Goal: Task Accomplishment & Management: Complete application form

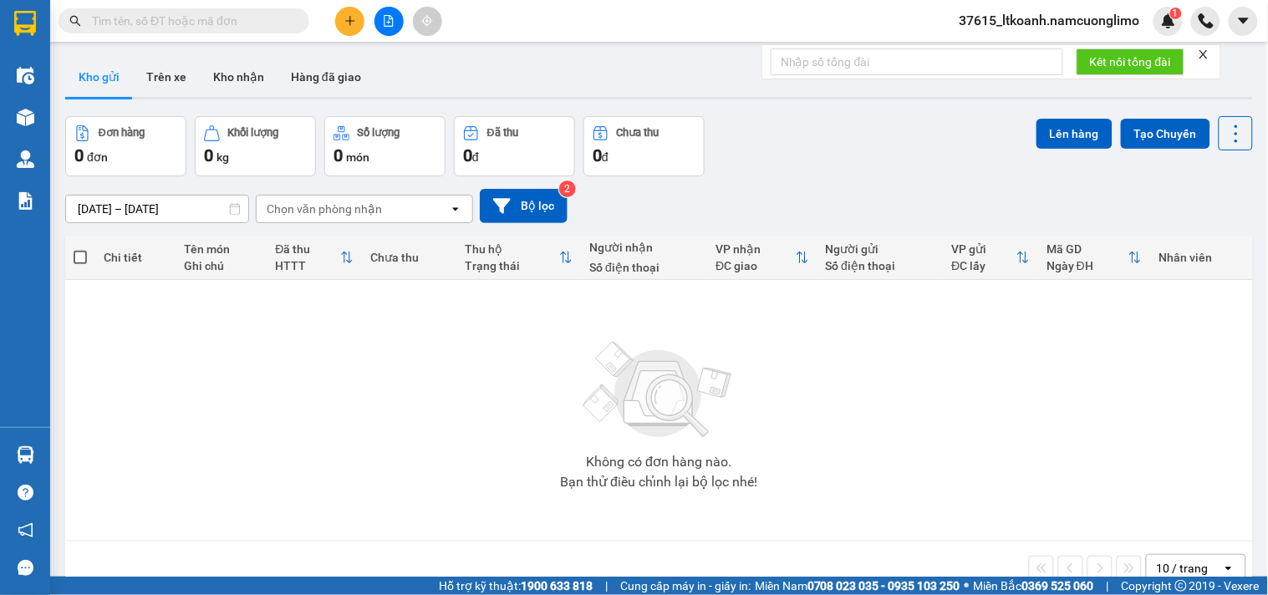
click at [349, 21] on icon "plus" at bounding box center [349, 20] width 9 height 1
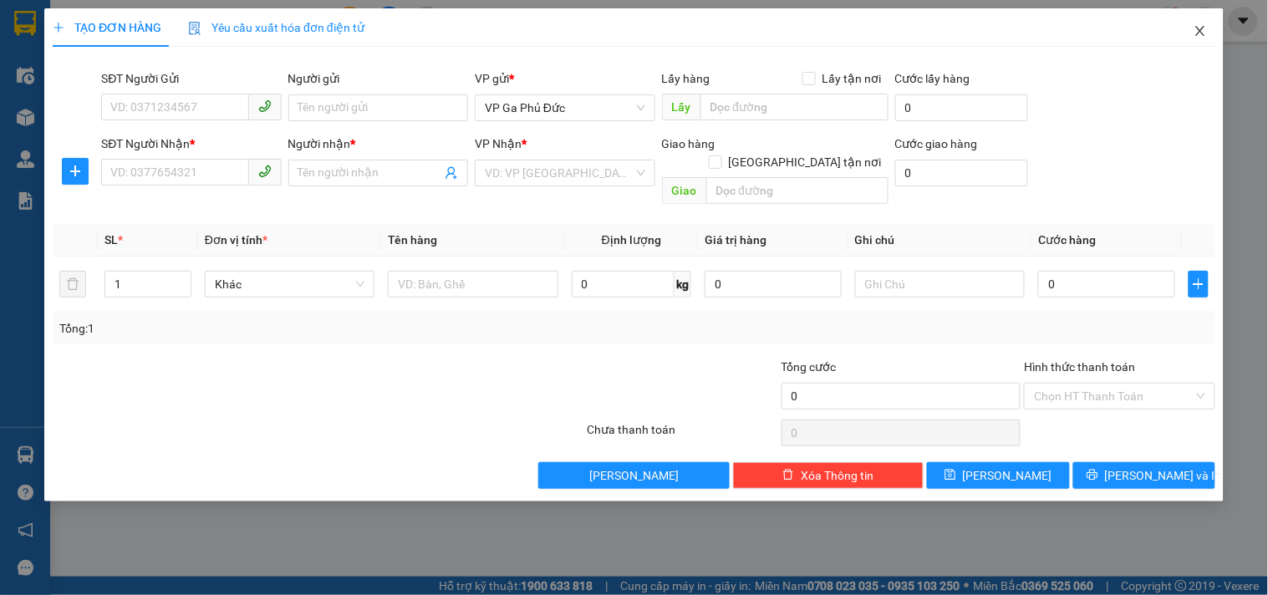
click at [1206, 33] on icon "close" at bounding box center [1200, 30] width 13 height 13
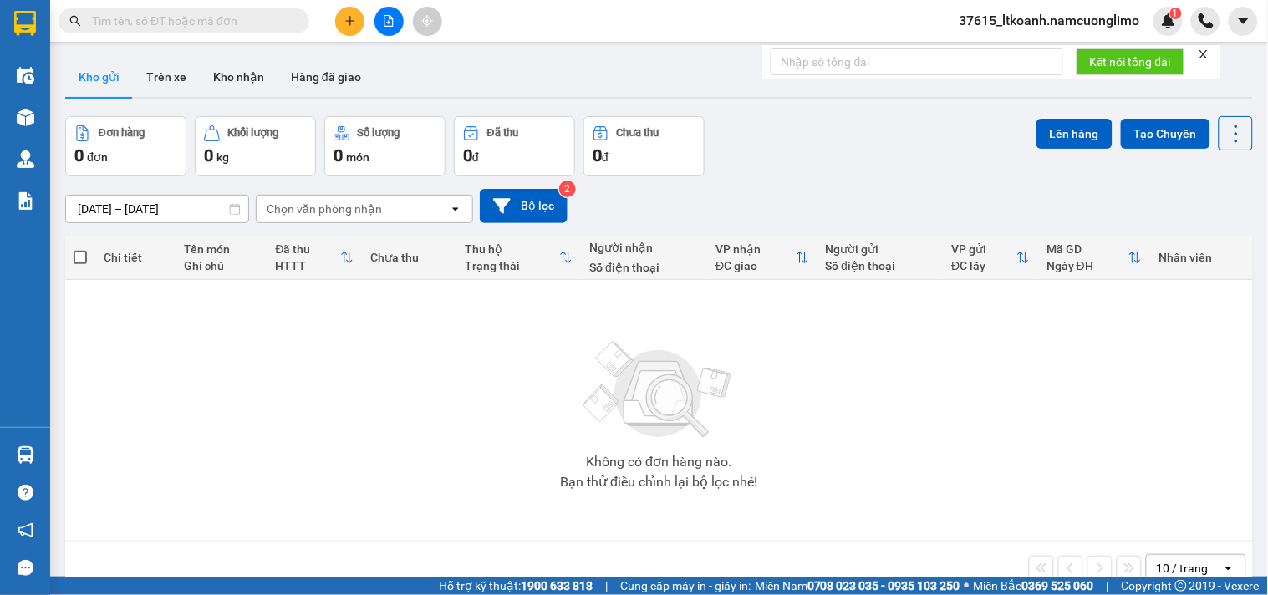
click at [220, 20] on input "text" at bounding box center [190, 21] width 197 height 18
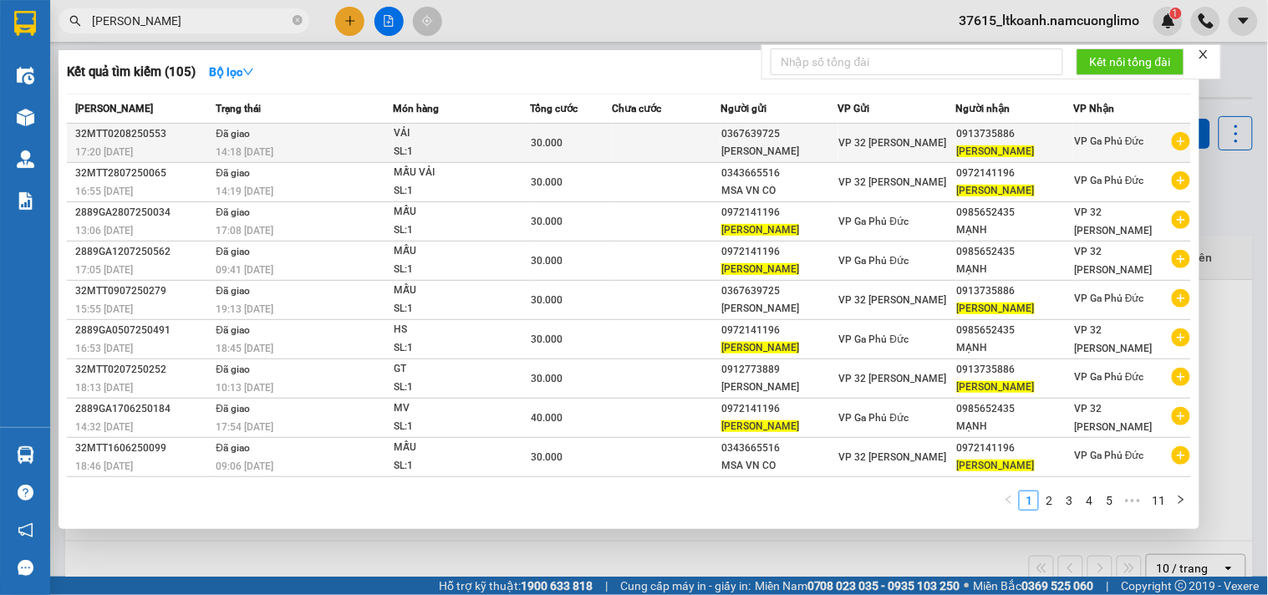
type input "[PERSON_NAME]"
drag, startPoint x: 1017, startPoint y: 135, endPoint x: 950, endPoint y: 132, distance: 67.0
click at [957, 132] on div "0913735886" at bounding box center [1015, 134] width 116 height 18
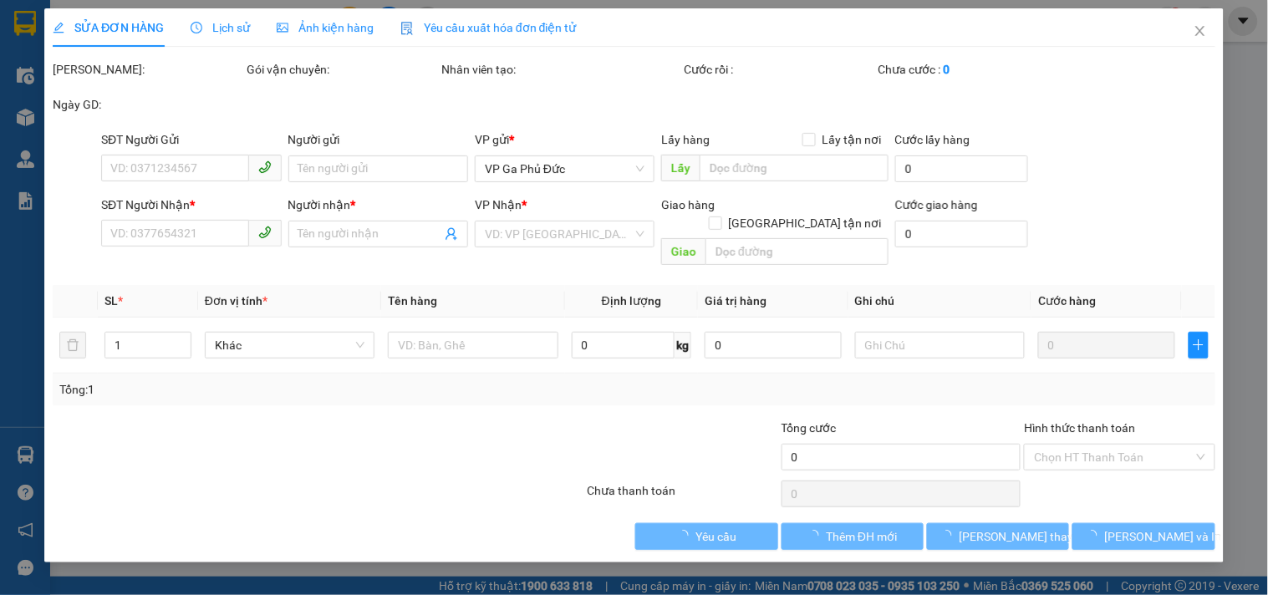
type input "0367639725"
type input "[PERSON_NAME]"
type input "0913735886"
type input "[PERSON_NAME]"
type input "30.000"
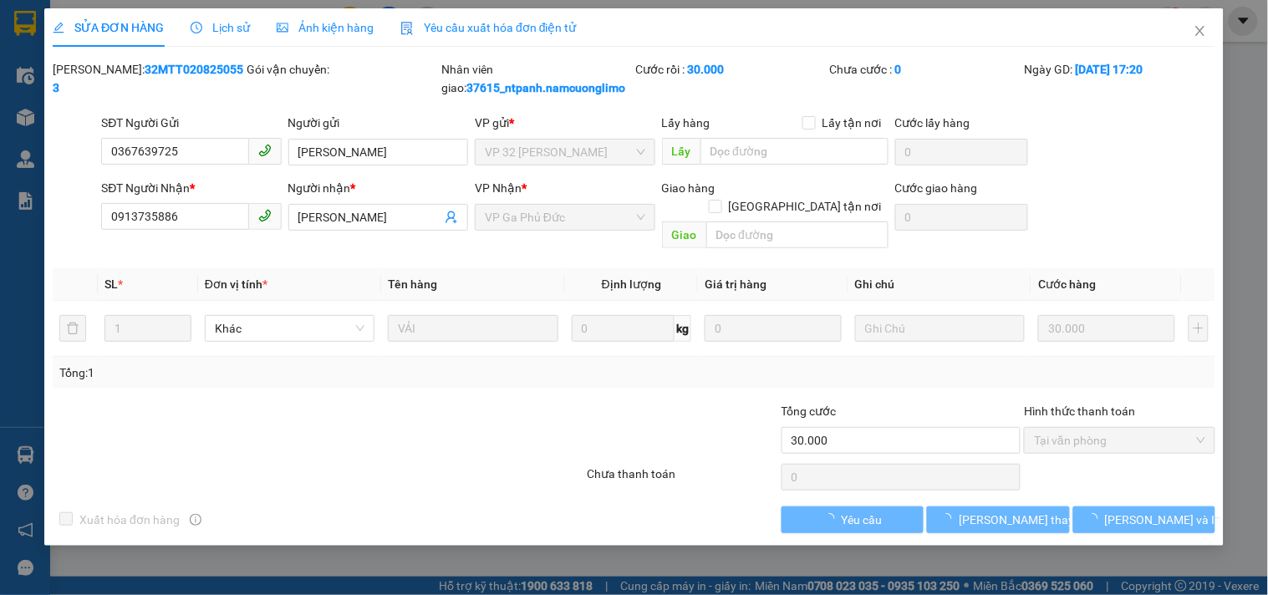
drag, startPoint x: 962, startPoint y: 132, endPoint x: 1163, endPoint y: 132, distance: 200.6
click at [1163, 132] on div "SĐT Người Gửi 0367639725 Người gửi [PERSON_NAME] VP gửi * VP 32 [PERSON_NAME] L…" at bounding box center [658, 143] width 1121 height 59
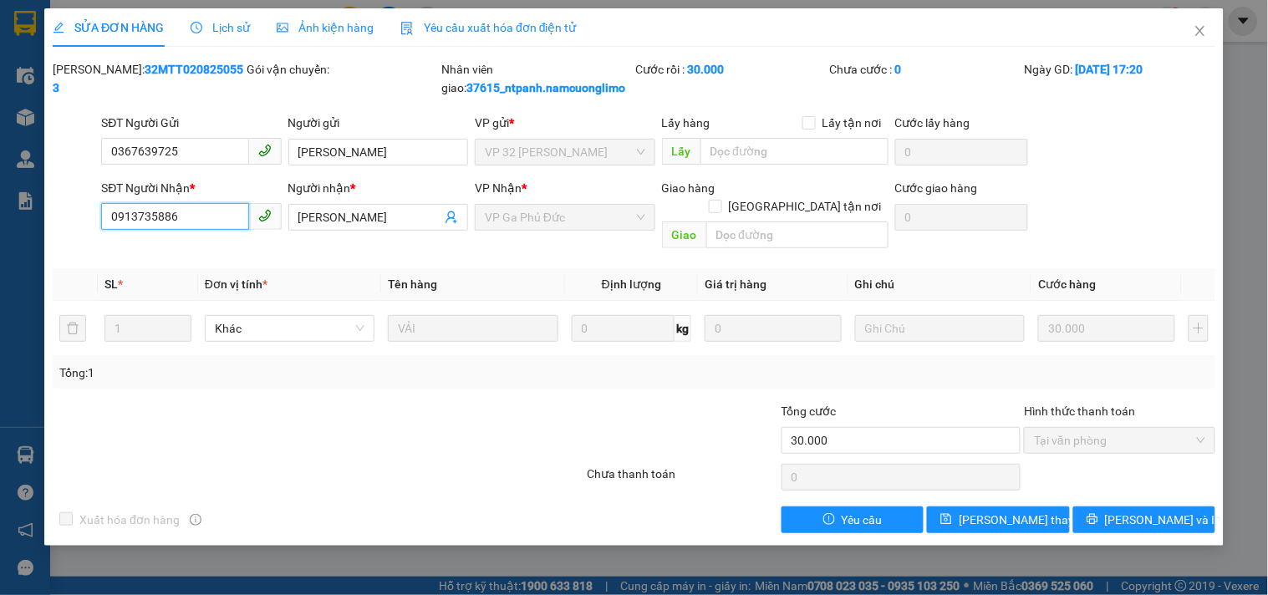
click at [180, 230] on input "0913735886" at bounding box center [174, 216] width 147 height 27
click at [1200, 21] on span "Close" at bounding box center [1200, 31] width 47 height 47
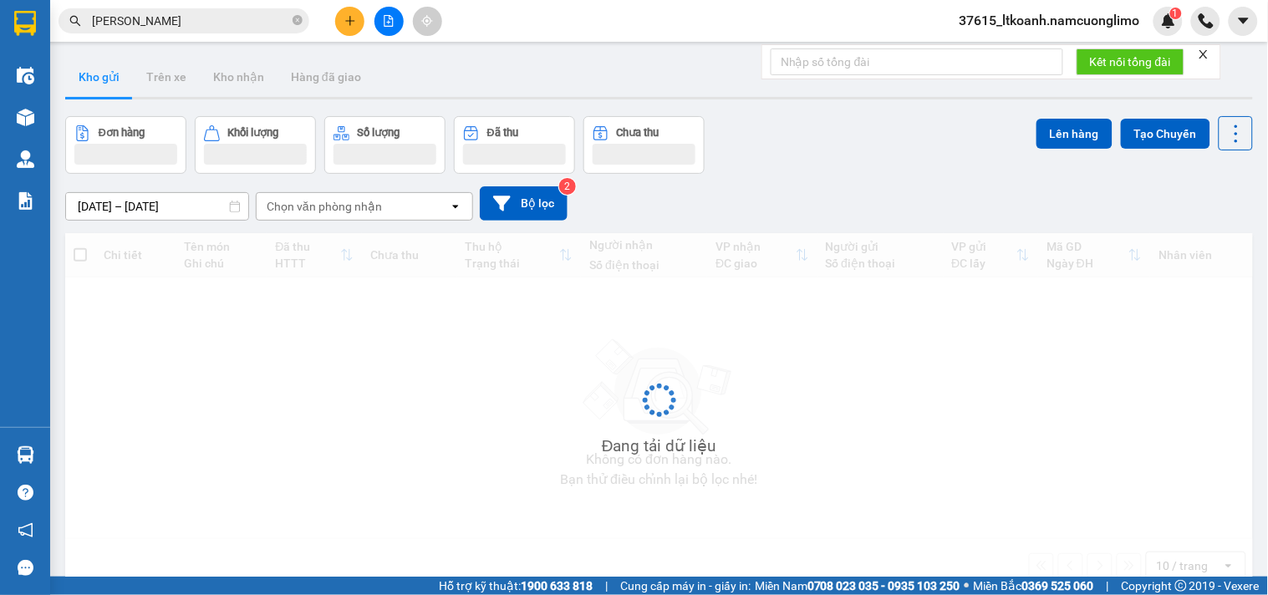
click at [356, 13] on button at bounding box center [349, 21] width 29 height 29
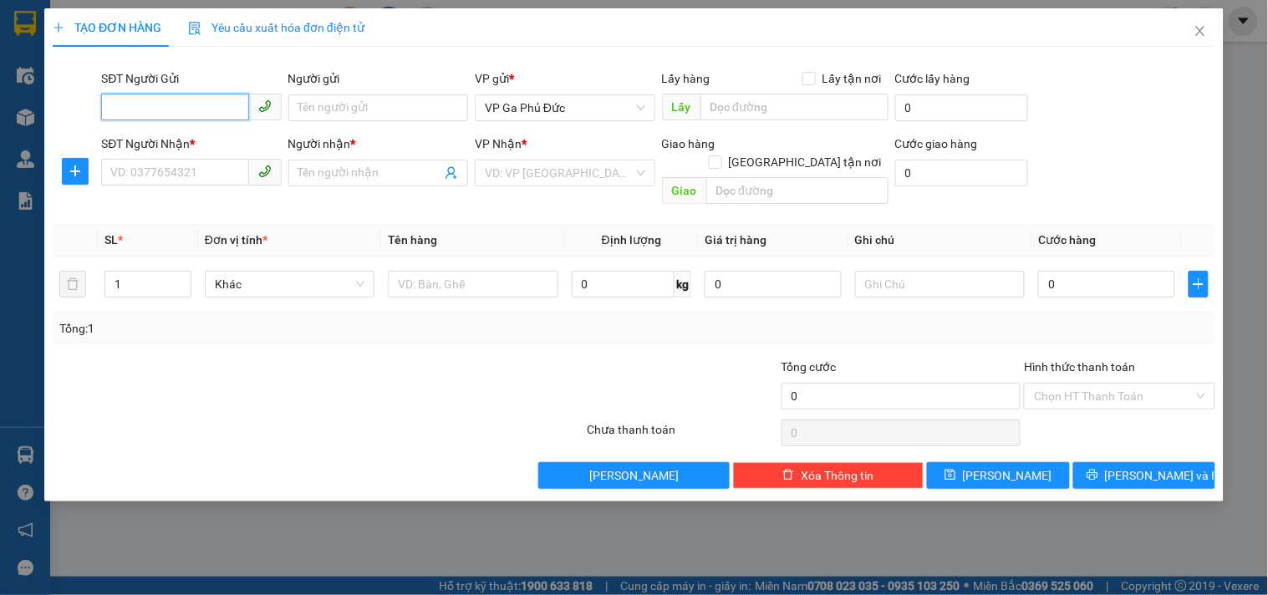
paste input "0913735886"
type input "0913735886"
click at [222, 157] on div "0913735886 0913735886 - [PERSON_NAME]" at bounding box center [193, 141] width 185 height 33
click at [222, 145] on div "SĐT Người Nhận *" at bounding box center [191, 144] width 180 height 18
click at [222, 159] on input "SĐT Người Nhận *" at bounding box center [174, 172] width 147 height 27
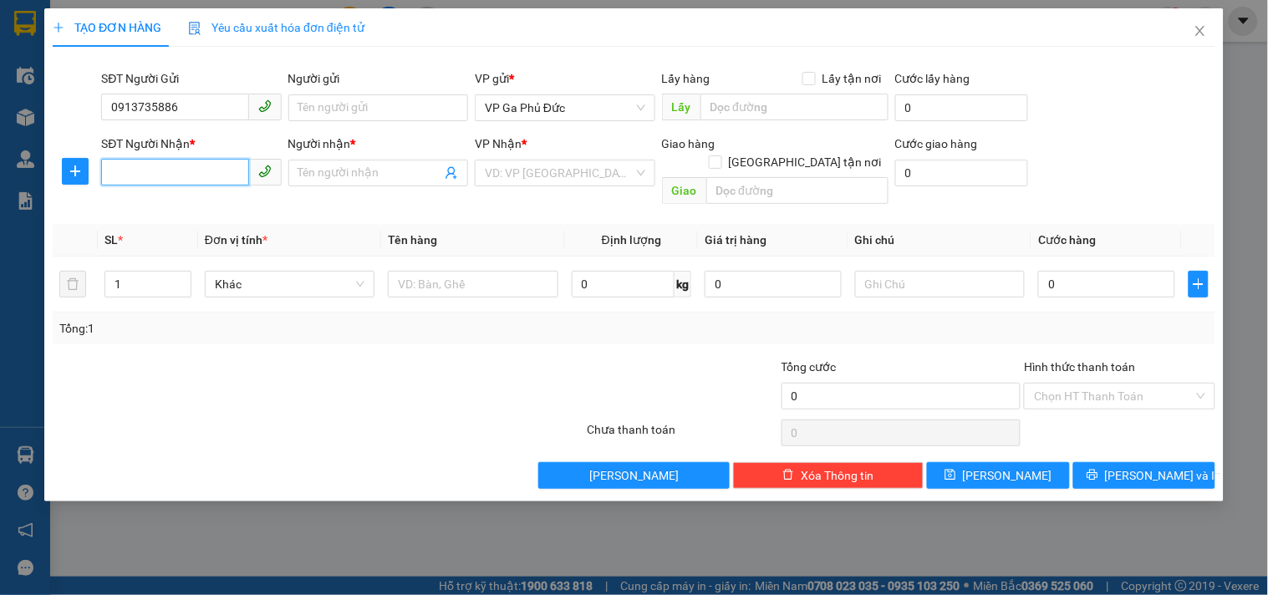
click at [213, 173] on input "SĐT Người Nhận *" at bounding box center [174, 172] width 147 height 27
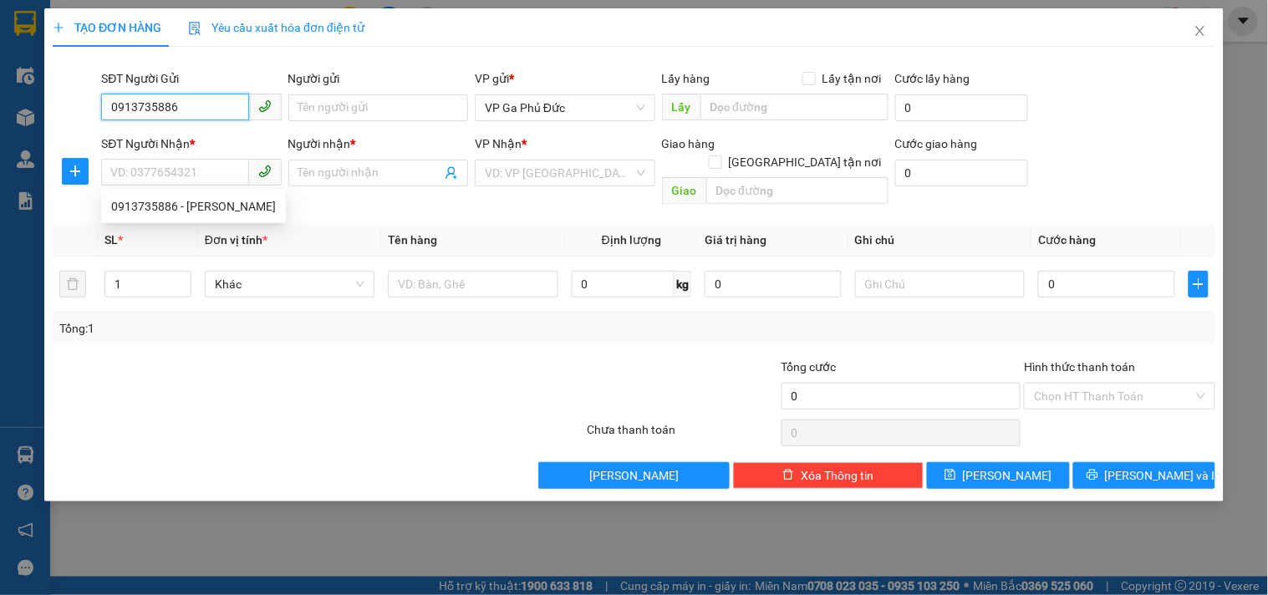
click at [220, 98] on input "0913735886" at bounding box center [174, 107] width 147 height 27
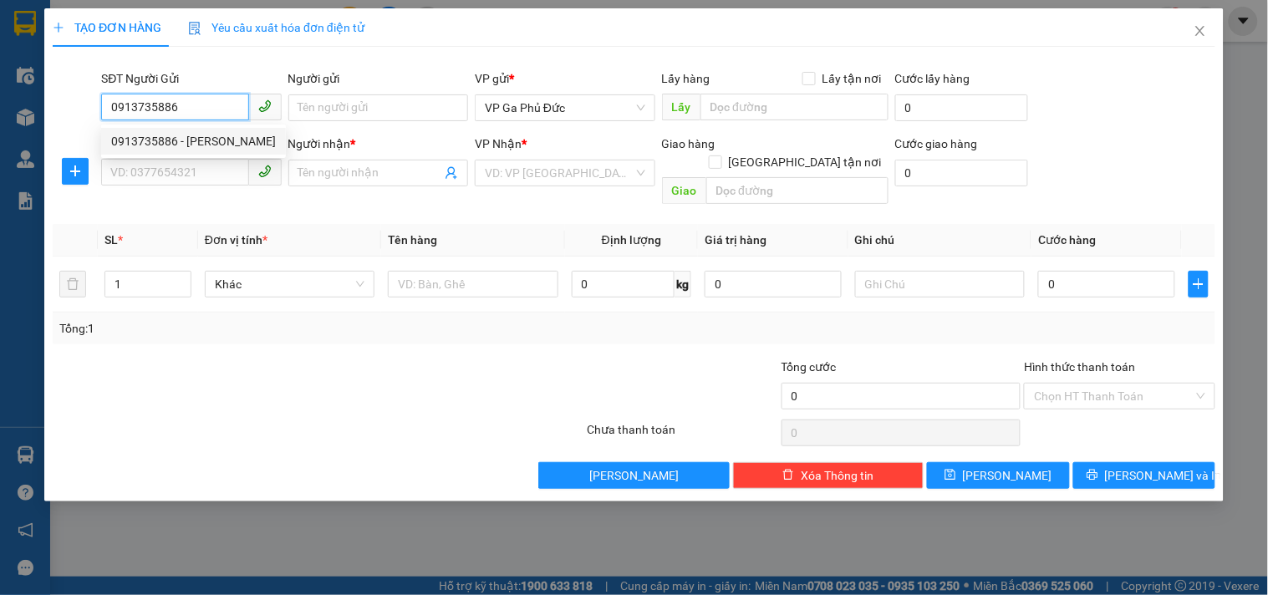
click at [212, 137] on div "0913735886 - [PERSON_NAME]" at bounding box center [193, 141] width 165 height 18
type input "[PERSON_NAME]"
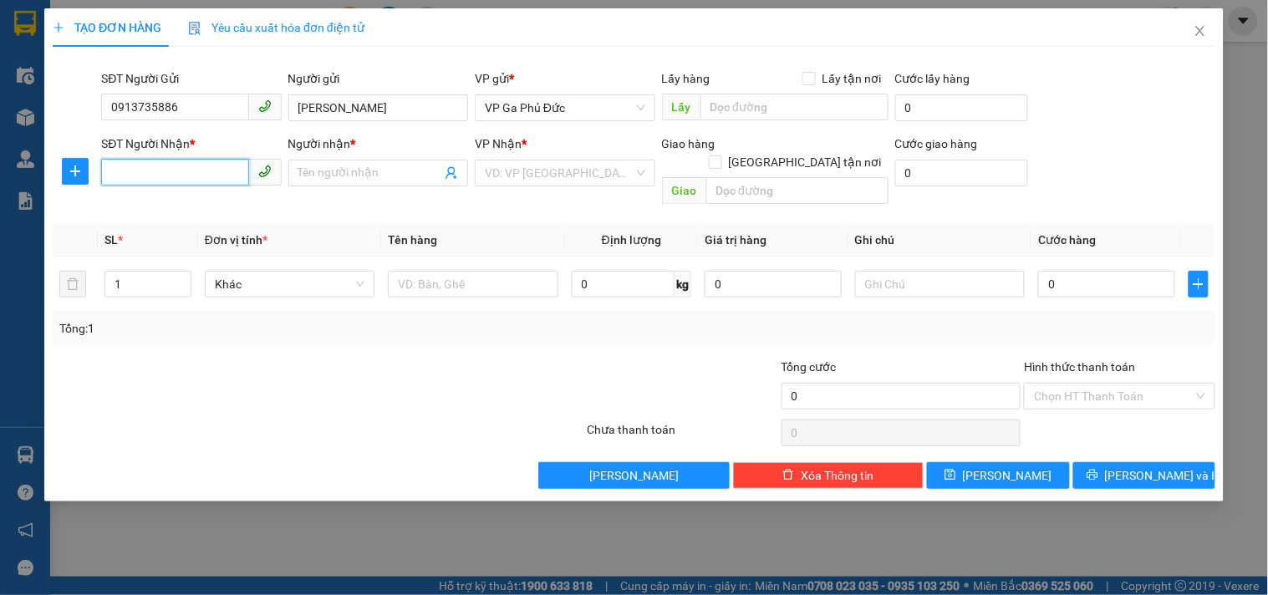
click at [189, 174] on input "SĐT Người Nhận *" at bounding box center [174, 172] width 147 height 27
click at [329, 172] on input "Người nhận *" at bounding box center [369, 173] width 143 height 18
click at [390, 202] on div "Transit Pickup Surcharge Ids Transit Deliver Surcharge Ids Transit Deliver Surc…" at bounding box center [634, 274] width 1163 height 429
click at [372, 176] on input "Người nhận *" at bounding box center [369, 173] width 143 height 18
click at [410, 201] on div "Transit Pickup Surcharge Ids Transit Deliver Surcharge Ids Transit Deliver Surc…" at bounding box center [634, 274] width 1163 height 429
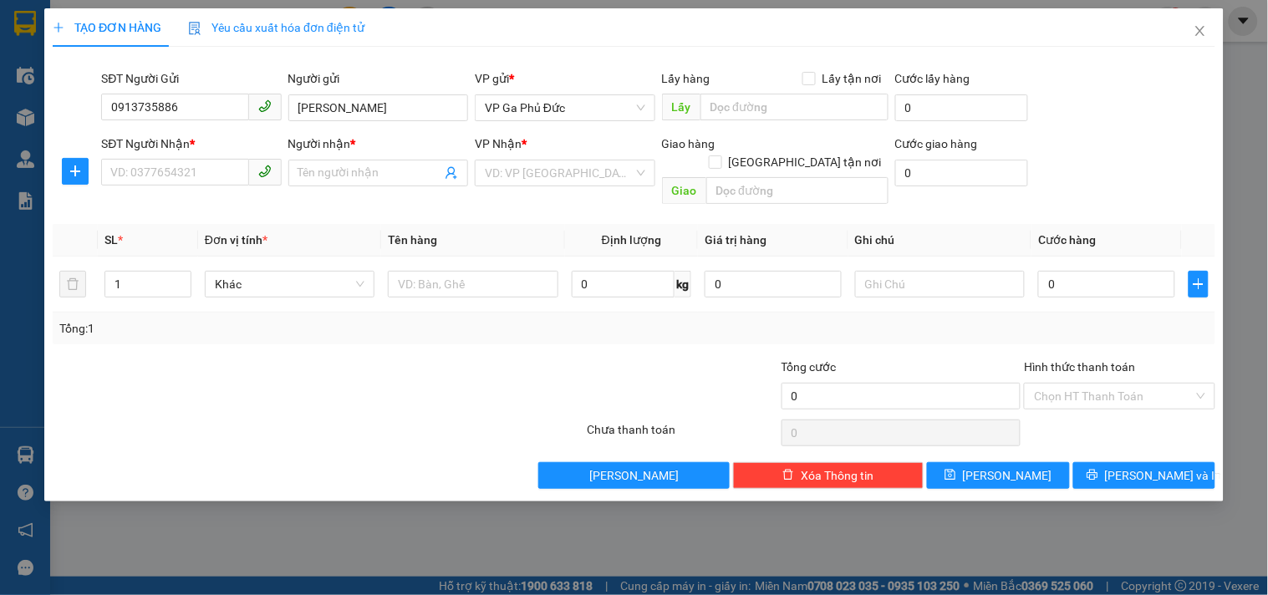
click at [410, 199] on div "Transit Pickup Surcharge Ids Transit Deliver Surcharge Ids Transit Deliver Surc…" at bounding box center [634, 274] width 1163 height 429
drag, startPoint x: 206, startPoint y: 114, endPoint x: 0, endPoint y: 94, distance: 206.6
click at [0, 97] on div "TẠO ĐƠN HÀNG Yêu cầu xuất hóa đơn điện tử Transit Pickup Surcharge Ids Transit …" at bounding box center [634, 297] width 1268 height 595
type input "0962735886"
click at [207, 135] on div "0962735886 - MINH" at bounding box center [191, 141] width 161 height 18
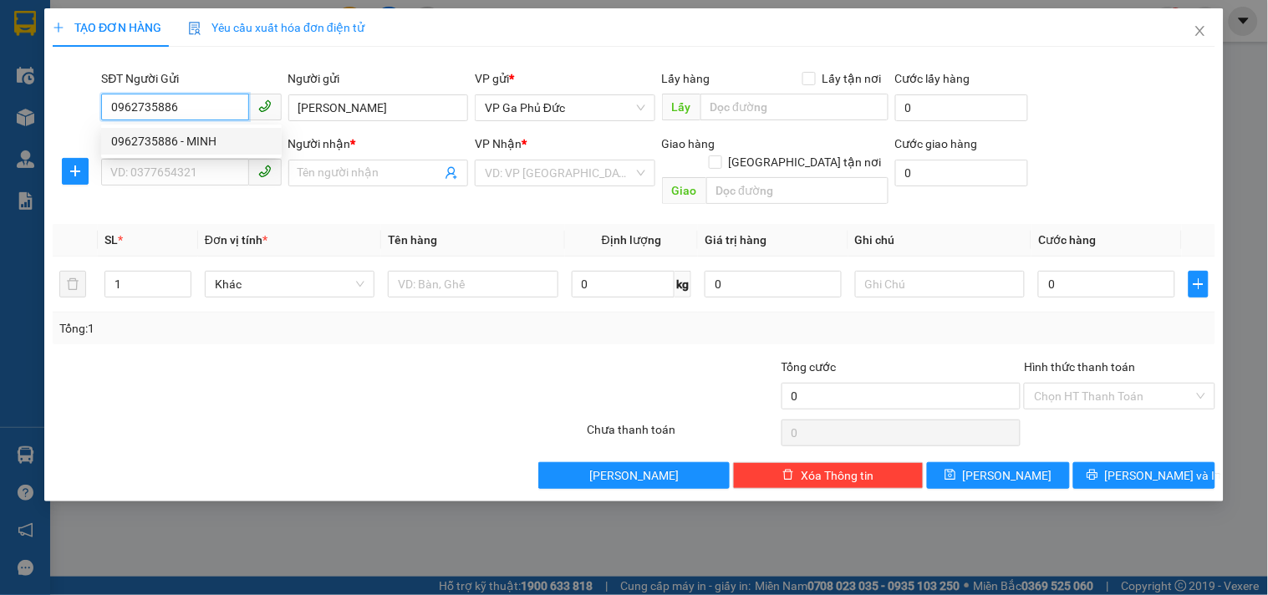
type input "MINH"
type input "0962735886"
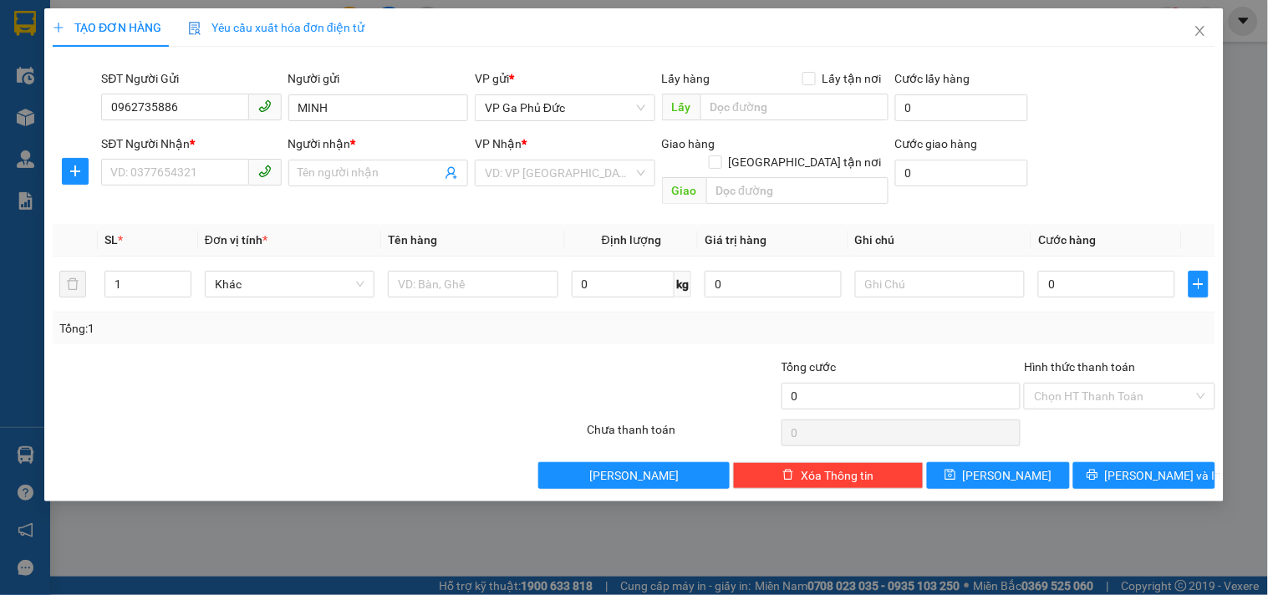
click at [203, 188] on div "SĐT Người Nhận * VD: 0377654321" at bounding box center [191, 164] width 180 height 59
click at [205, 174] on input "SĐT Người Nhận *" at bounding box center [174, 172] width 147 height 27
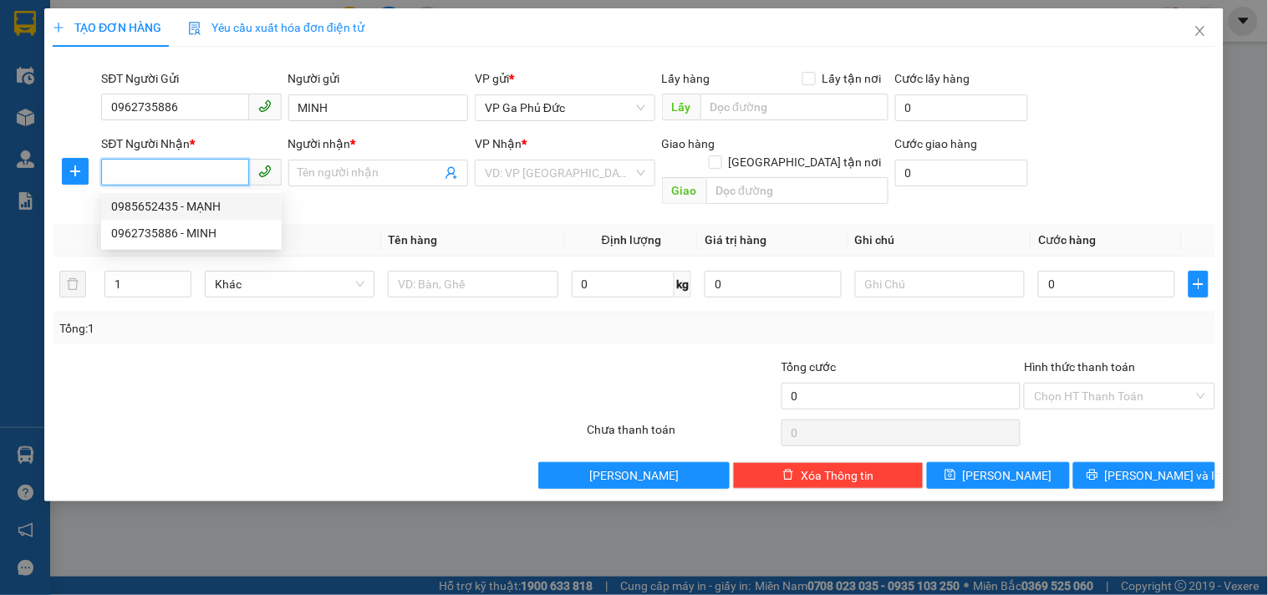
click at [230, 209] on div "0985652435 - MẠNH" at bounding box center [191, 206] width 161 height 18
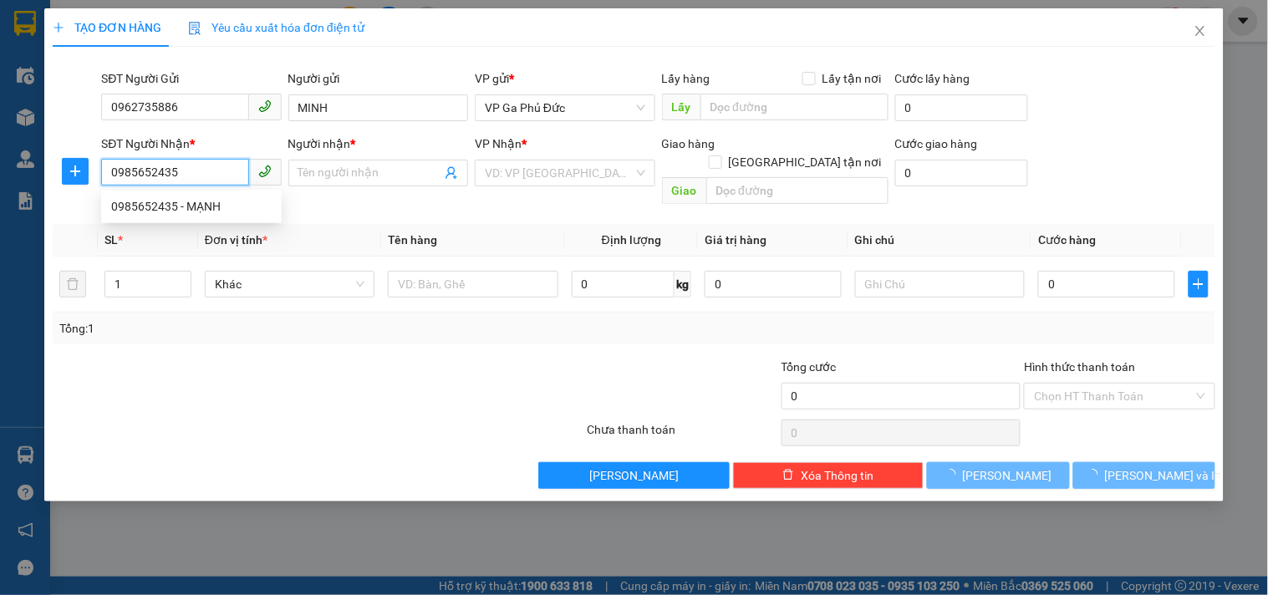
type input "0985652435"
type input "MẠNH"
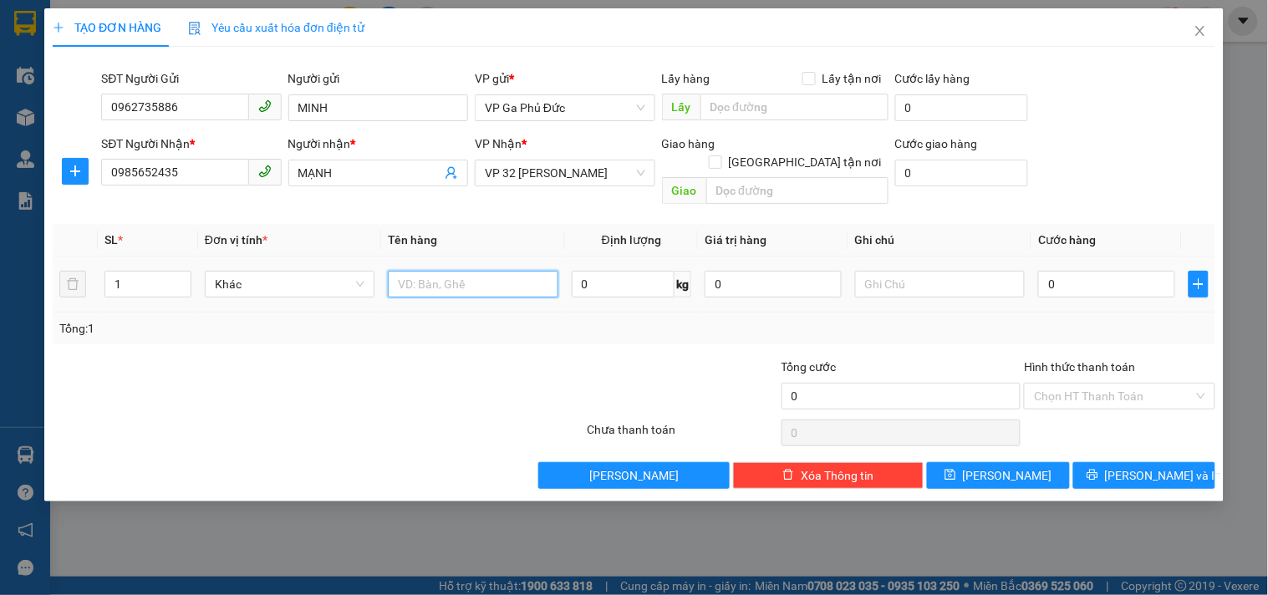
click at [466, 271] on input "text" at bounding box center [473, 284] width 170 height 27
drag, startPoint x: 456, startPoint y: 263, endPoint x: 361, endPoint y: 269, distance: 95.5
click at [361, 269] on tr "1 Khác hs 0 kg 0 0" at bounding box center [634, 285] width 1163 height 56
type input "HS"
click at [1091, 278] on input "0" at bounding box center [1106, 284] width 137 height 27
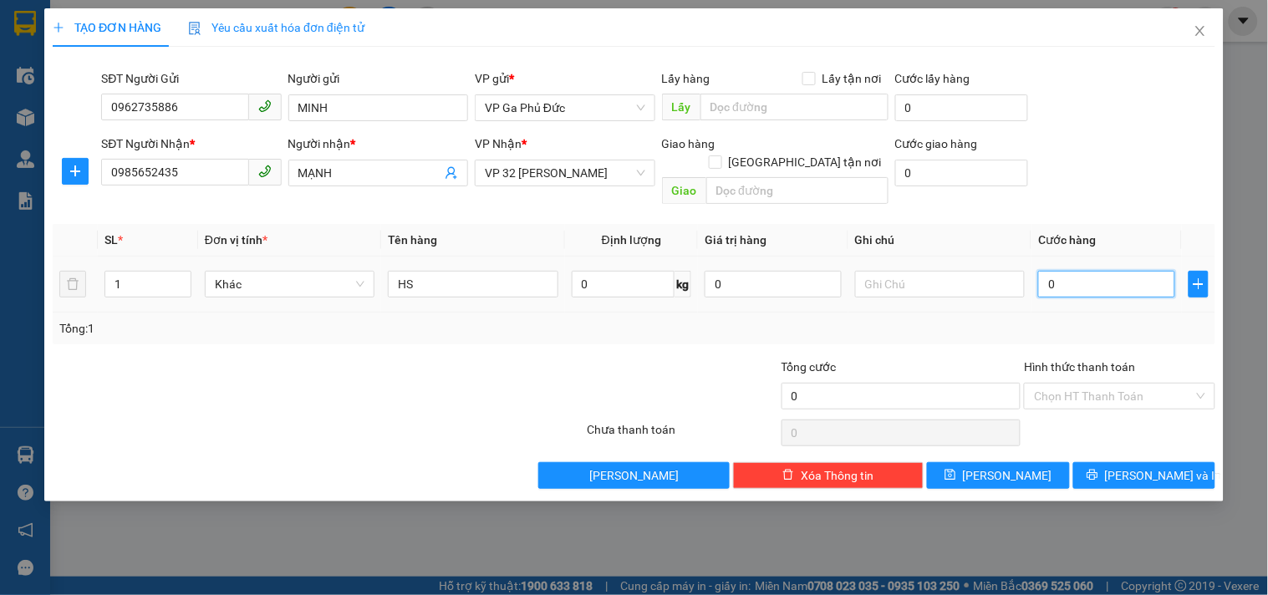
type input "3"
type input "30"
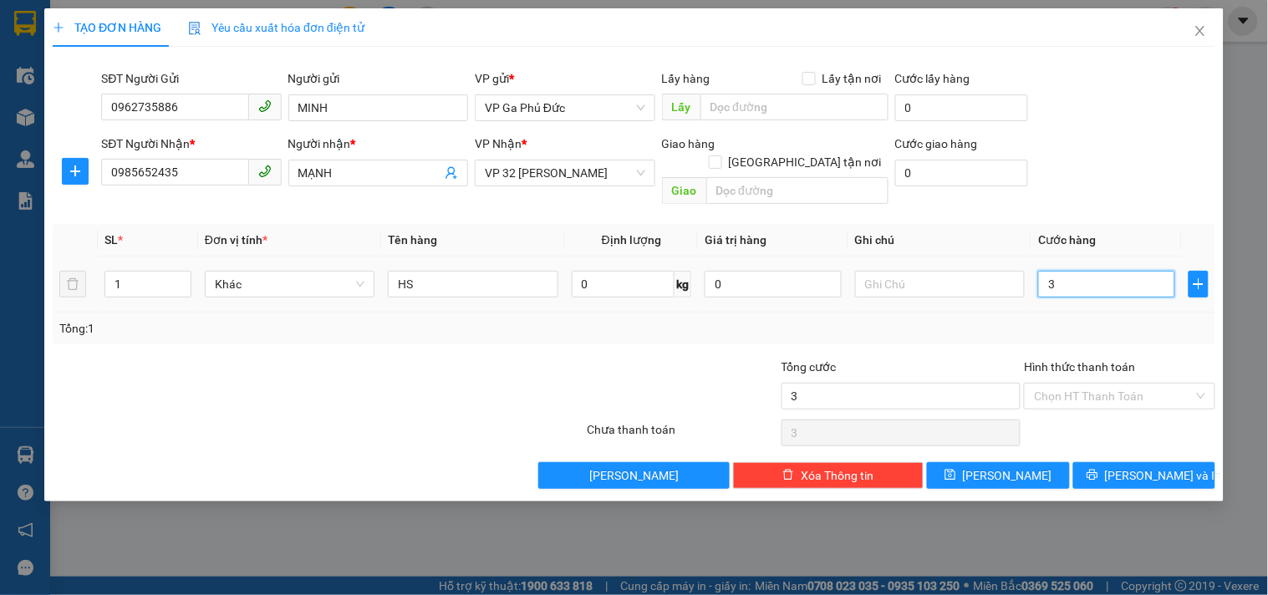
type input "30"
type input "30.000"
click at [1034, 320] on div "Tổng: 1" at bounding box center [634, 329] width 1163 height 32
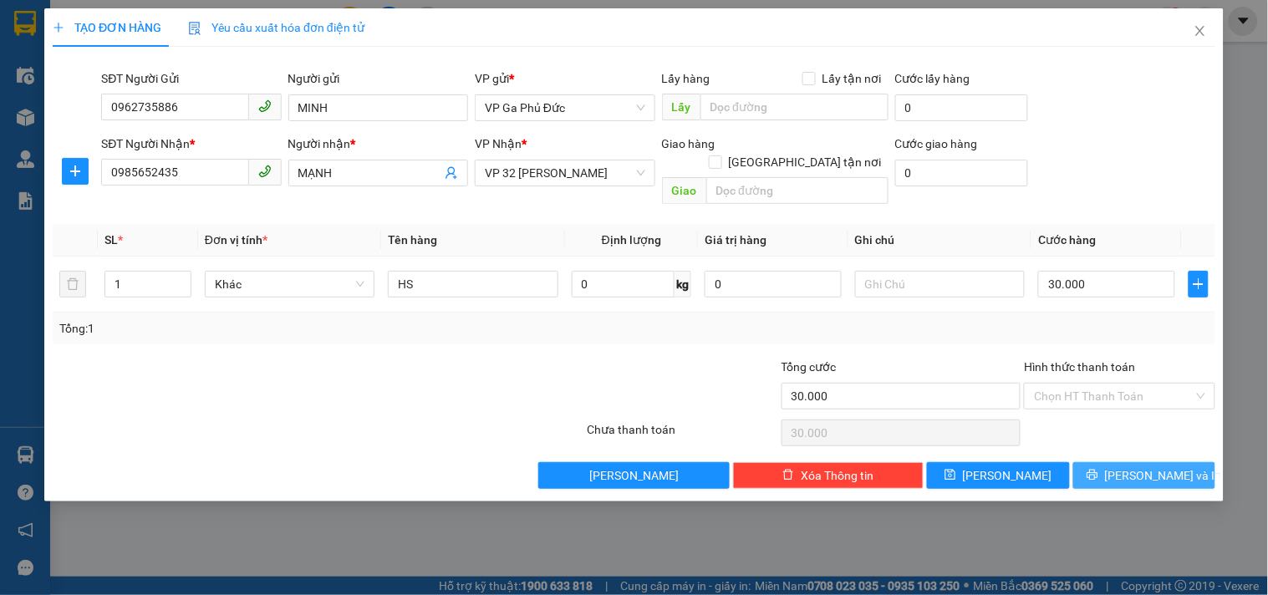
click at [1163, 466] on span "[PERSON_NAME] và In" at bounding box center [1163, 475] width 117 height 18
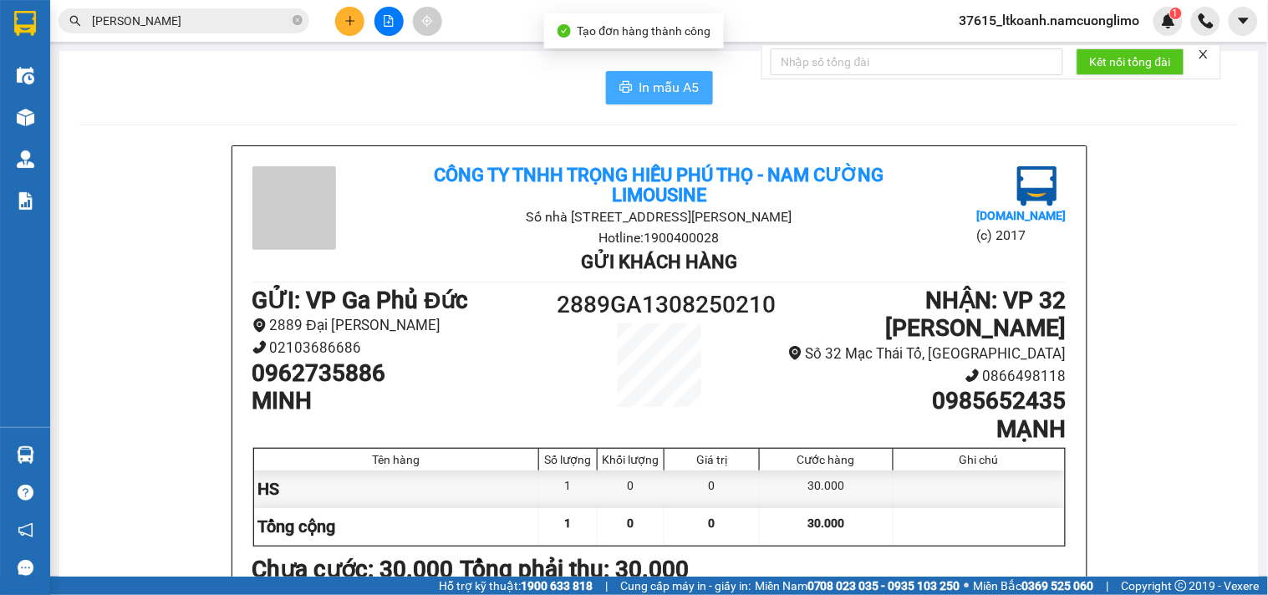
click at [681, 79] on span "In mẫu A5" at bounding box center [670, 87] width 60 height 21
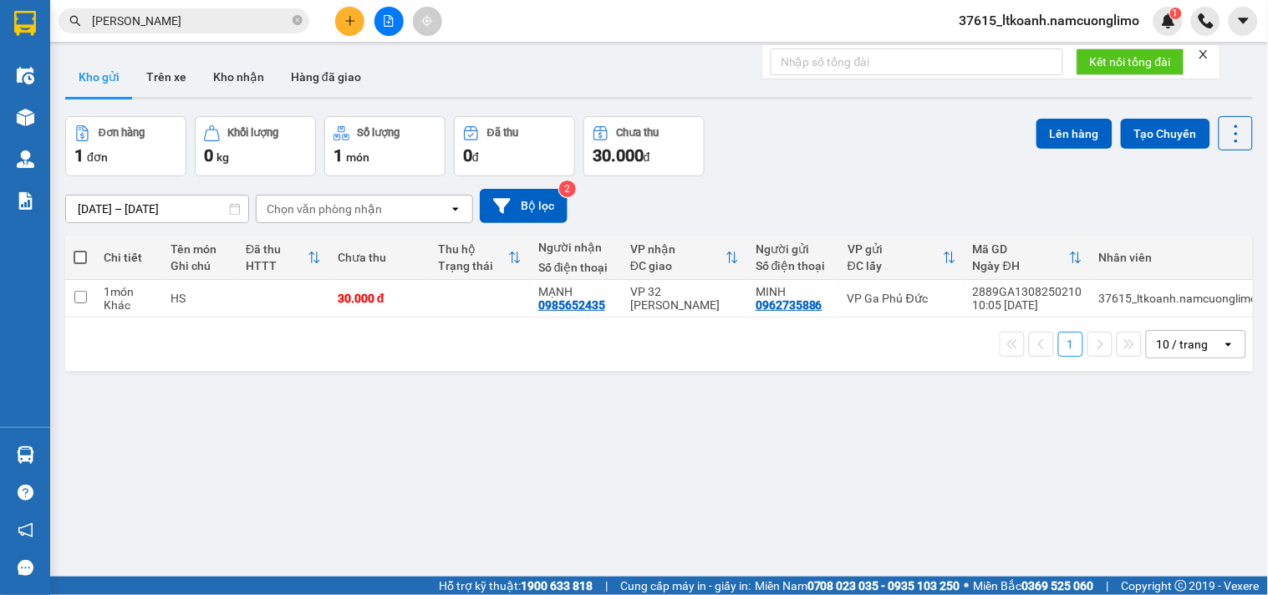
drag, startPoint x: 866, startPoint y: 449, endPoint x: 855, endPoint y: 448, distance: 10.9
click at [866, 449] on div "ver 1.8.138 Kho gửi Trên xe Kho nhận Hàng đã giao Đơn hàng 1 đơn Khối lượng 0 k…" at bounding box center [659, 347] width 1201 height 595
click at [1143, 303] on button at bounding box center [1154, 298] width 23 height 29
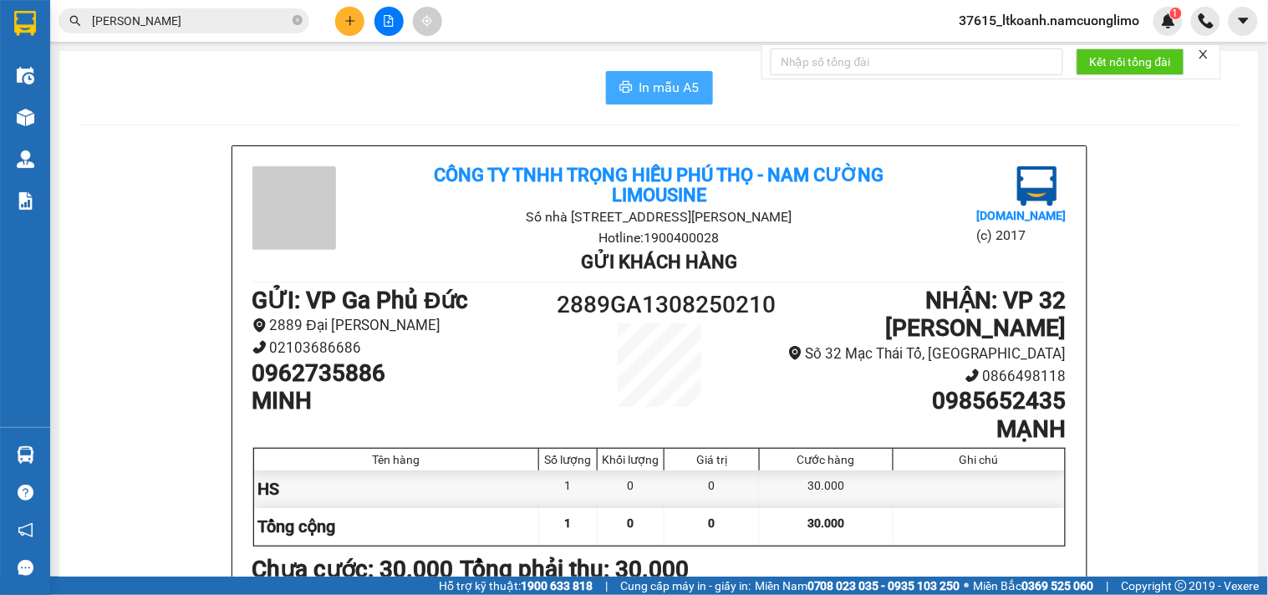
click at [680, 95] on span "In mẫu A5" at bounding box center [670, 87] width 60 height 21
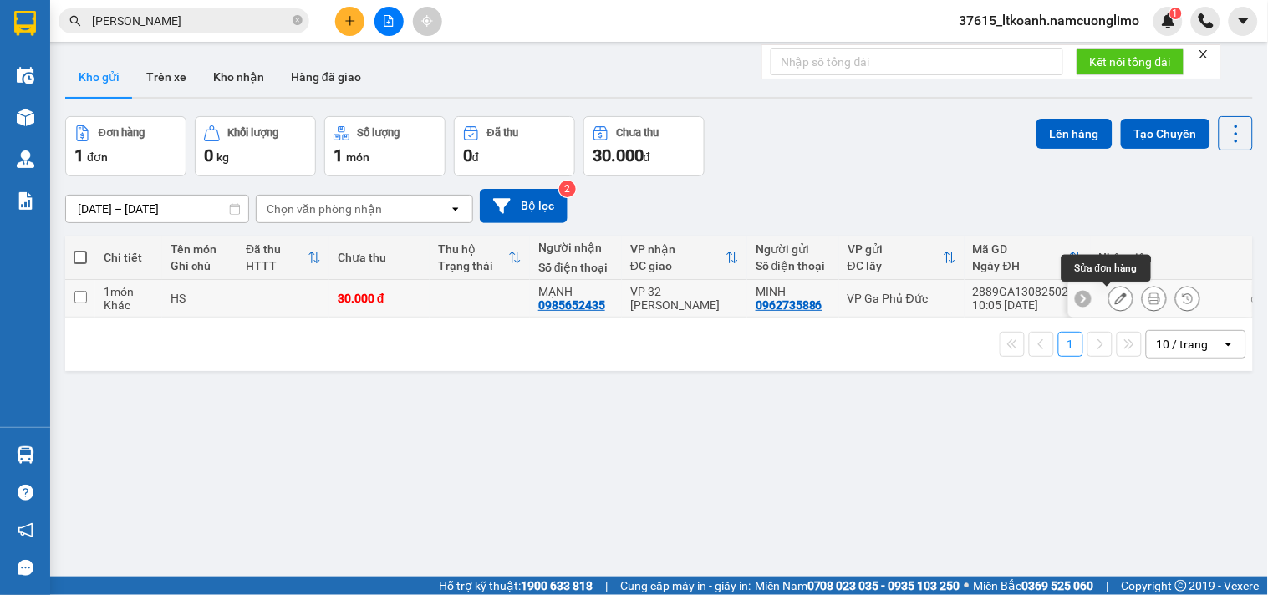
click at [1115, 298] on icon at bounding box center [1121, 299] width 12 height 12
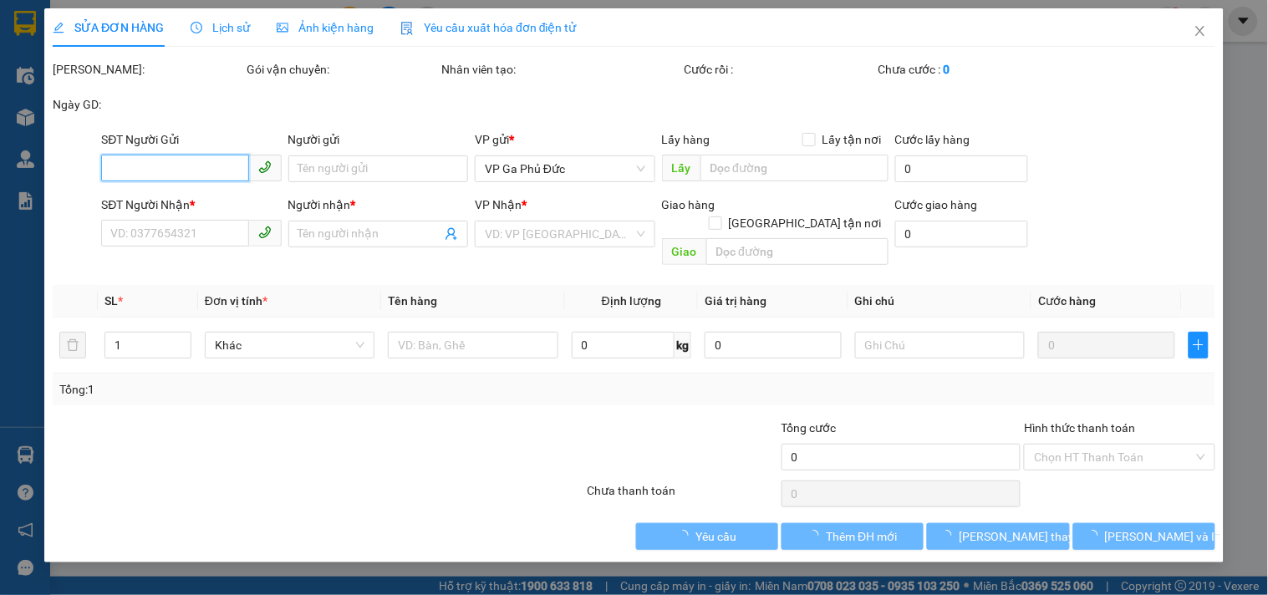
type input "0962735886"
type input "MINH"
type input "0985652435"
type input "MẠNH"
type input "30.000"
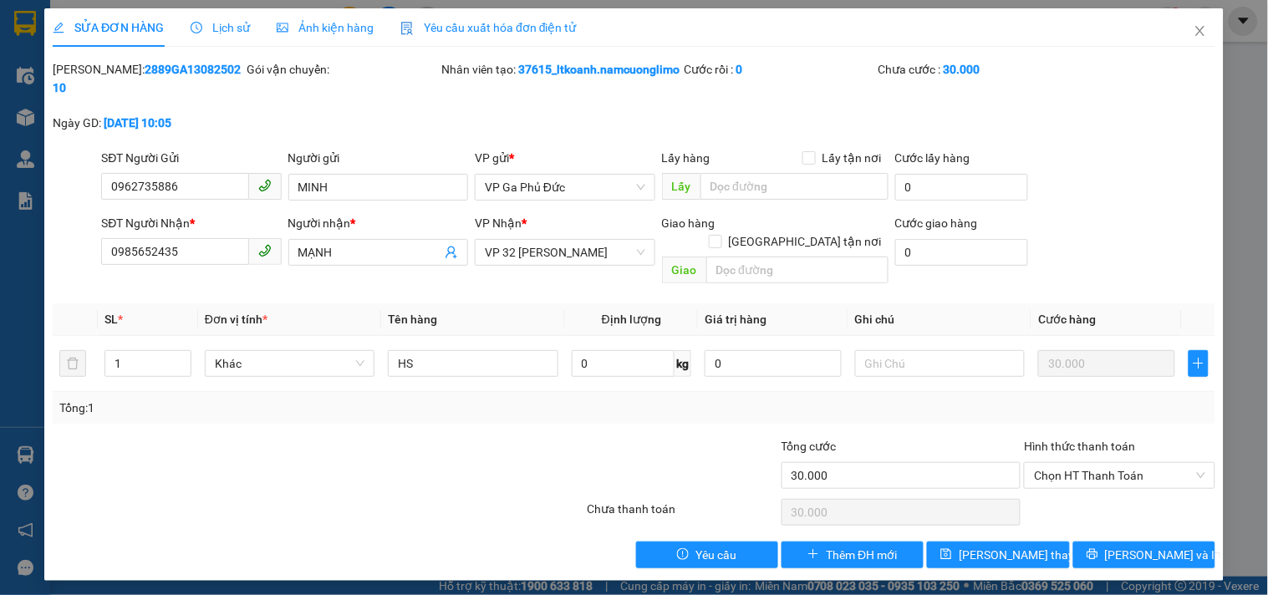
click at [640, 268] on div "VP Nhận * VP 32 Mạc Thái Tổ" at bounding box center [565, 243] width 180 height 59
click at [638, 276] on div "Total Paid Fee 0 Total UnPaid Fee 30.000 Cash Collection Total Fee Mã ĐH: 2889G…" at bounding box center [634, 314] width 1163 height 508
click at [369, 122] on div "[PERSON_NAME]: 2889GA1308250210 Gói vận chuyển: Nhân viên tạo: 37615_ltkoanh.na…" at bounding box center [634, 104] width 1166 height 89
click at [1095, 463] on span "Chọn HT Thanh Toán" at bounding box center [1119, 475] width 171 height 25
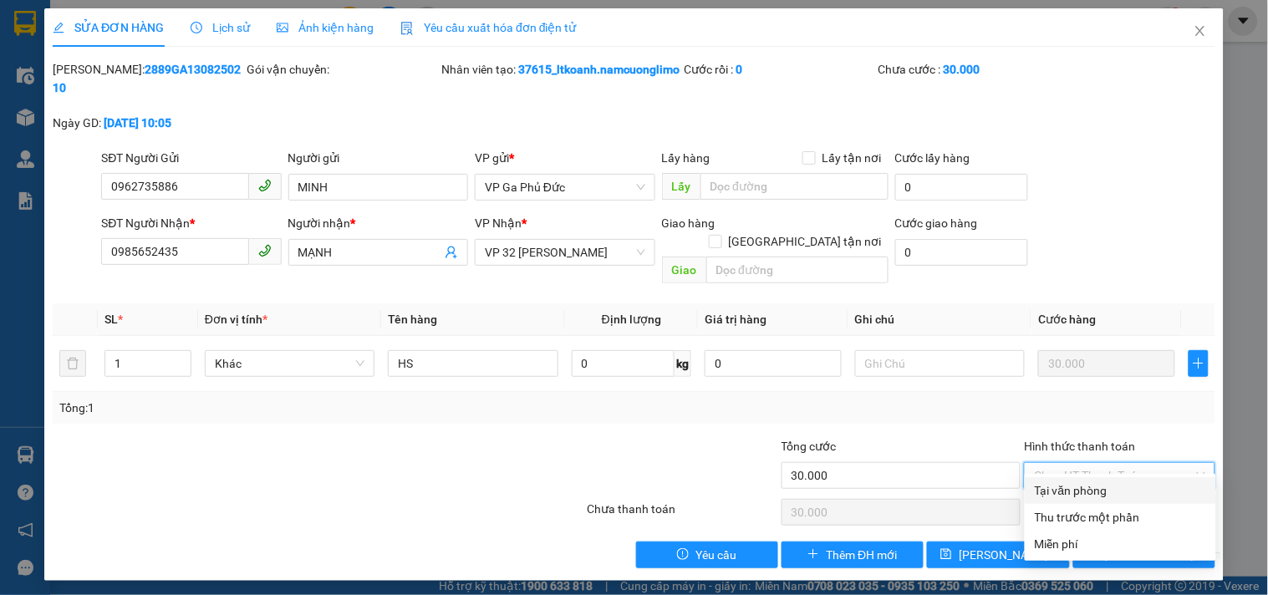
drag, startPoint x: 1066, startPoint y: 481, endPoint x: 1066, endPoint y: 492, distance: 10.9
click at [1066, 482] on div "Tại văn phòng" at bounding box center [1120, 491] width 171 height 18
type input "0"
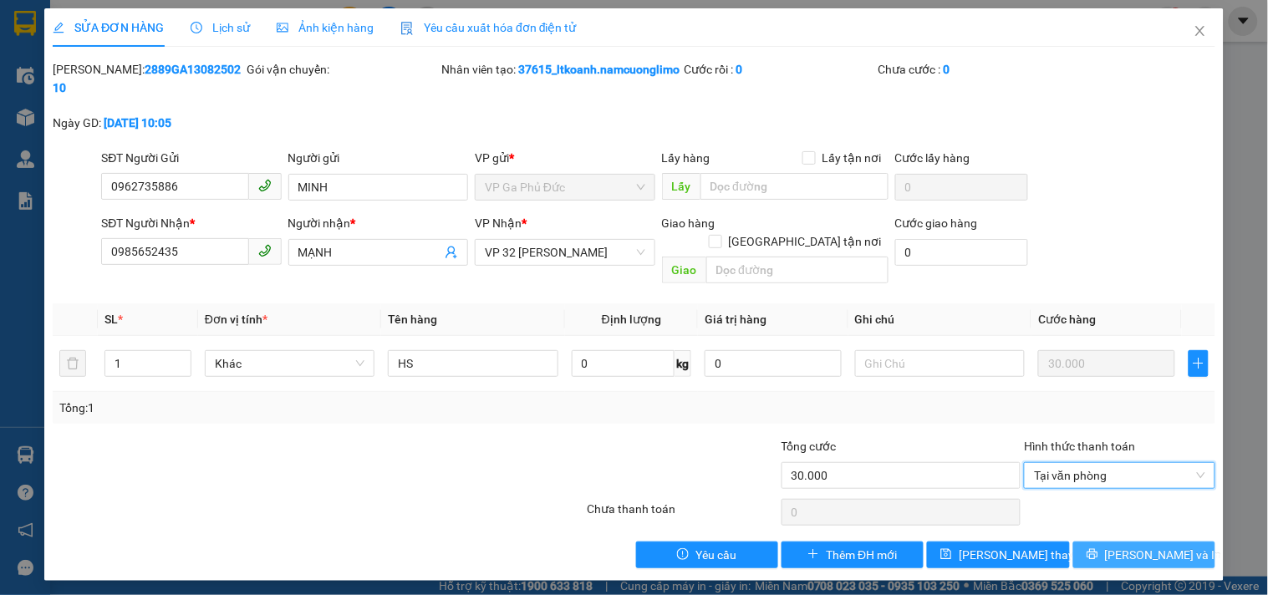
click at [1098, 548] on icon "printer" at bounding box center [1093, 554] width 12 height 12
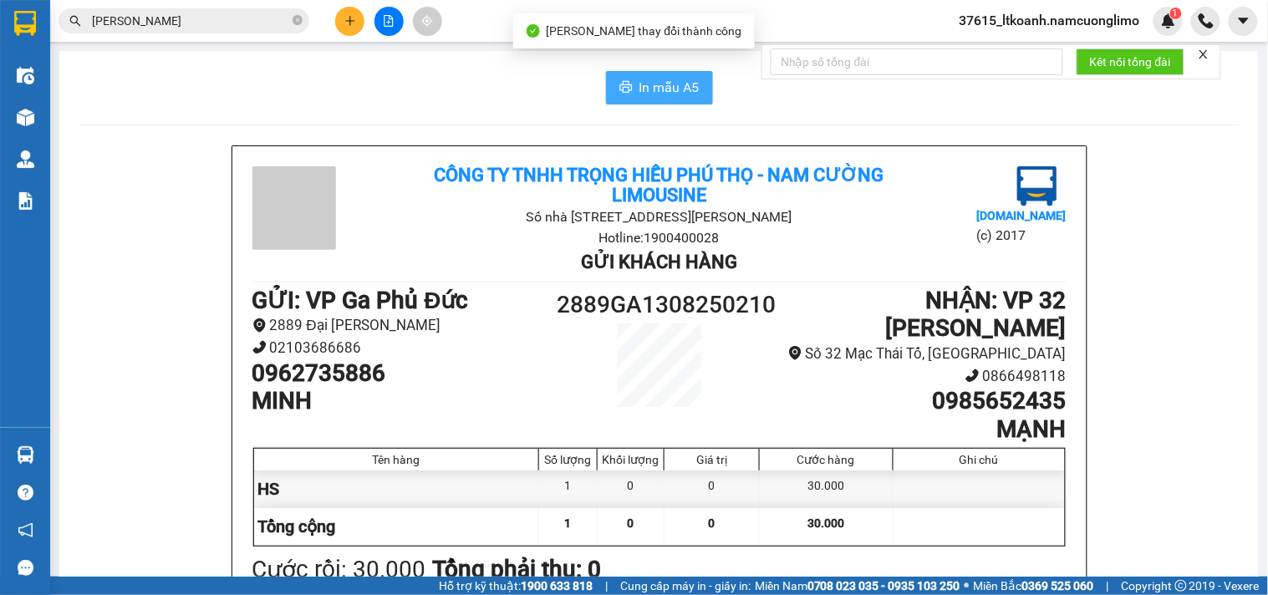
click at [665, 86] on span "In mẫu A5" at bounding box center [670, 87] width 60 height 21
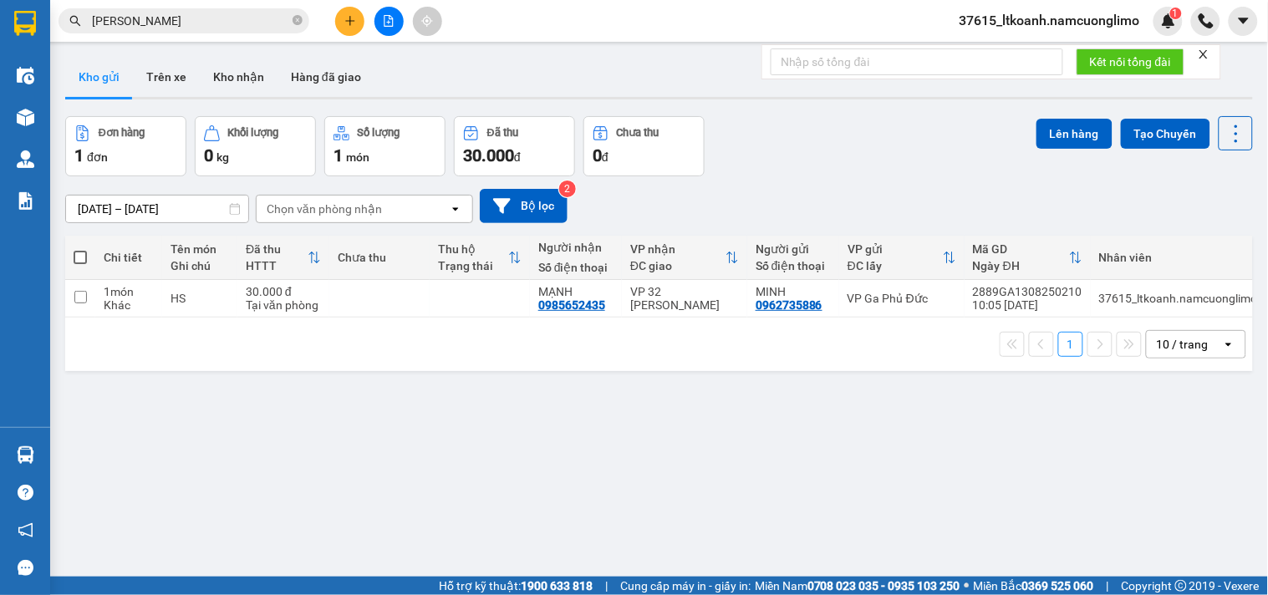
click at [340, 6] on div "Kết quả tìm kiếm ( 105 ) Bộ lọc Mã ĐH Trạng thái Món hàng Tổng cước Chưa cước N…" at bounding box center [634, 21] width 1268 height 42
click at [352, 13] on button at bounding box center [349, 21] width 29 height 29
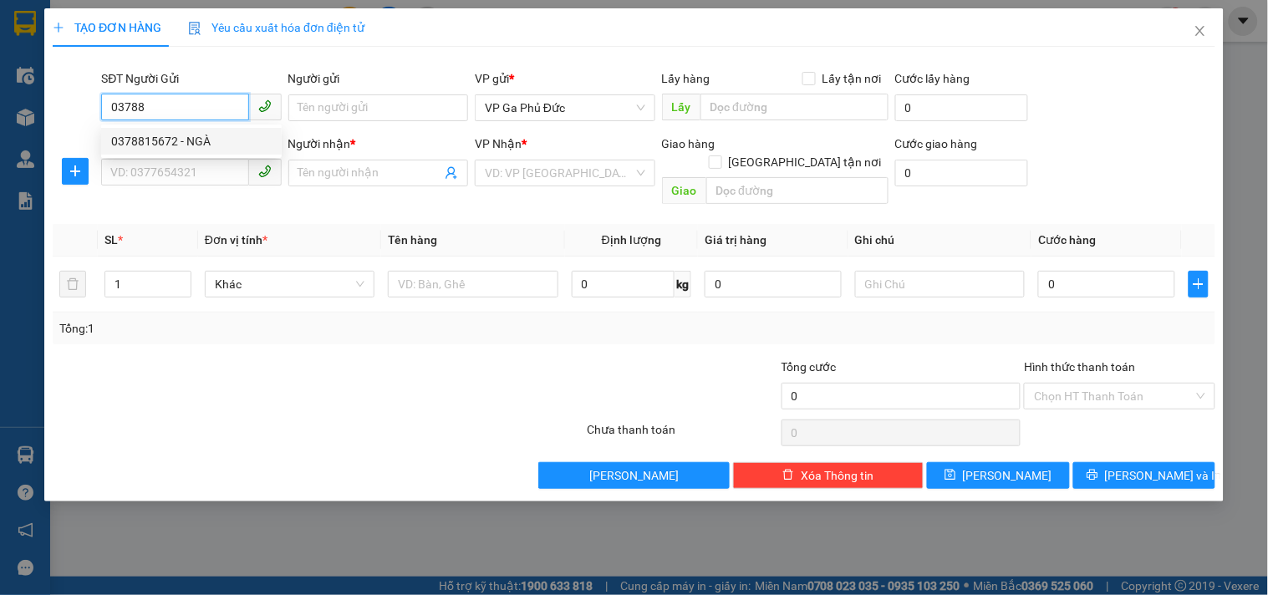
click at [213, 136] on div "0378815672 - NGÀ" at bounding box center [191, 141] width 161 height 18
type input "0378815672"
type input "NGÀ"
type input "0378815672"
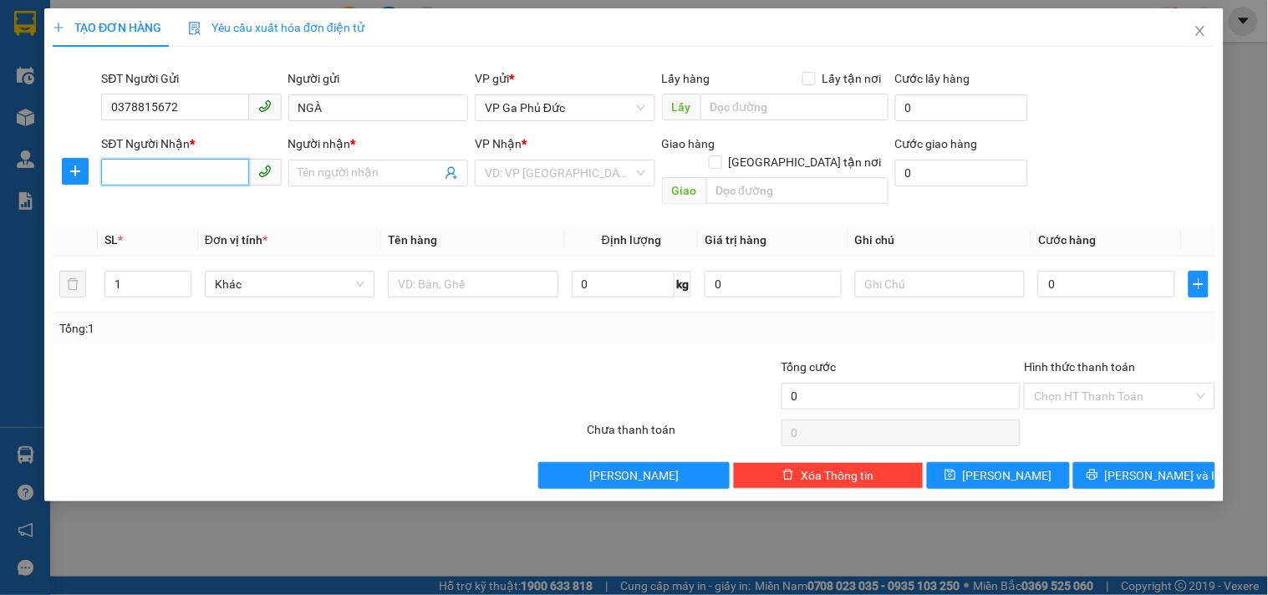
click at [228, 174] on input "SĐT Người Nhận *" at bounding box center [174, 172] width 147 height 27
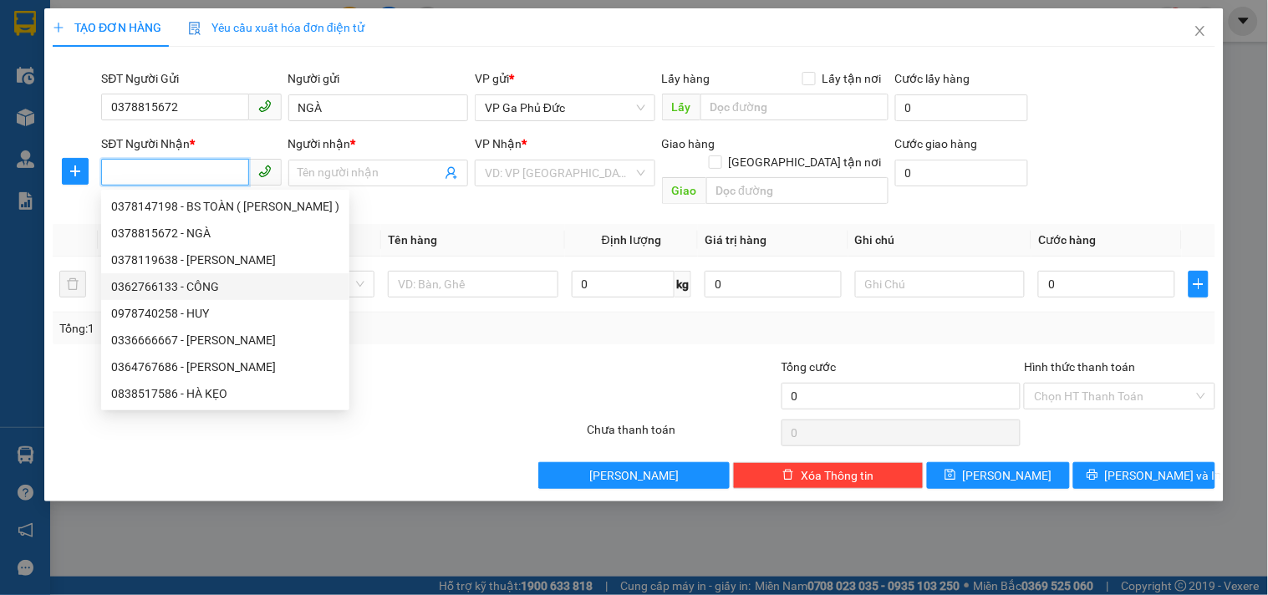
click at [227, 291] on div "0362766133 - CÔNG" at bounding box center [225, 287] width 228 height 18
type input "0362766133"
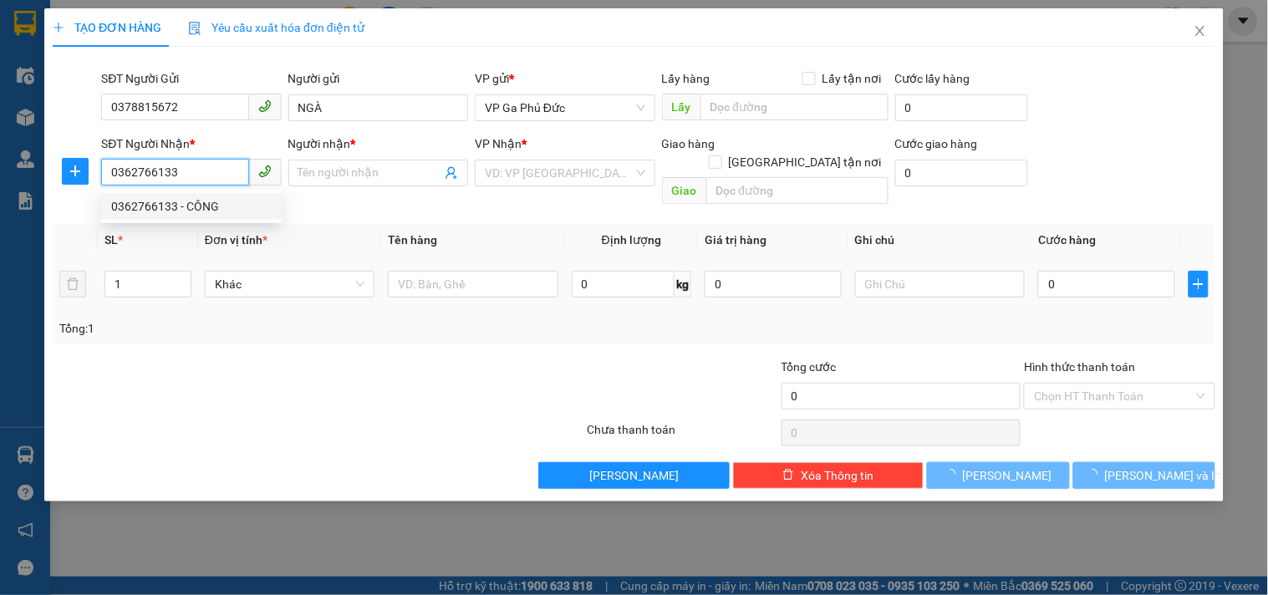
type input "CÔNG"
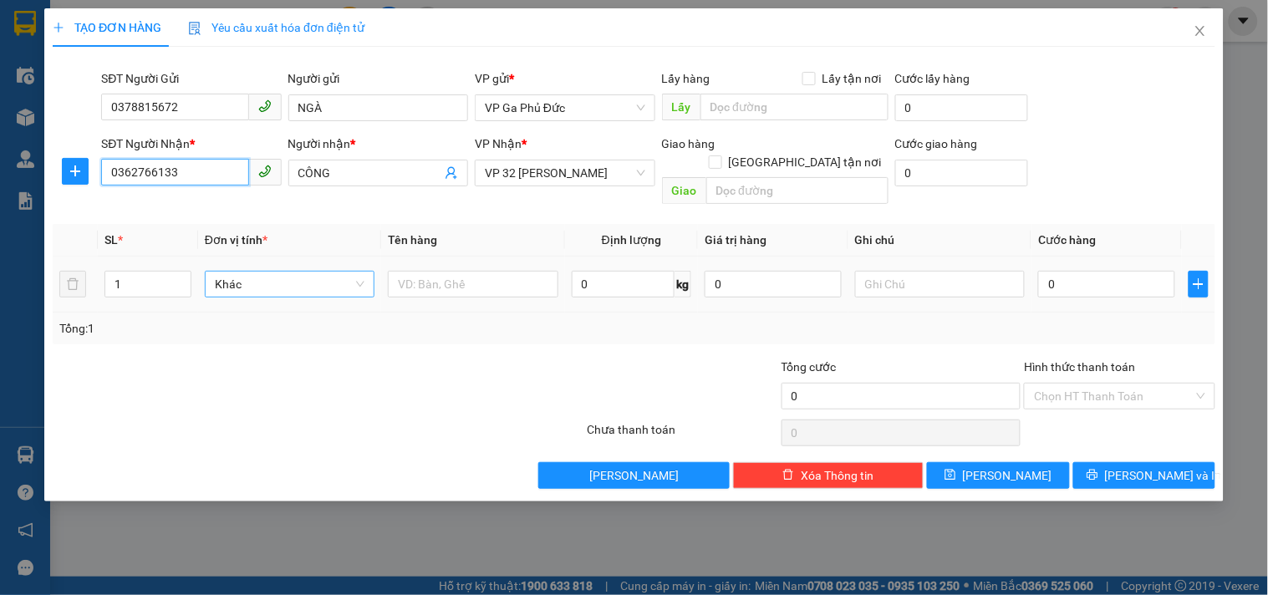
click at [333, 274] on span "Khác" at bounding box center [290, 284] width 150 height 25
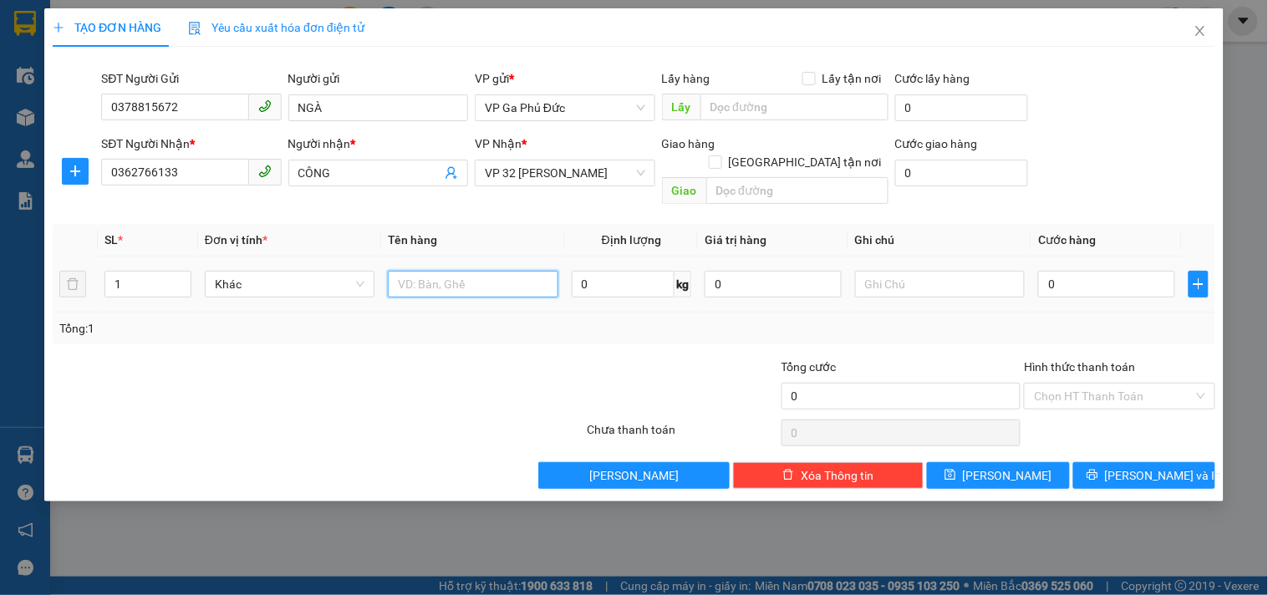
click at [504, 271] on input "text" at bounding box center [473, 284] width 170 height 27
type input "hs"
click at [1066, 271] on input "0" at bounding box center [1106, 284] width 137 height 27
type input "3"
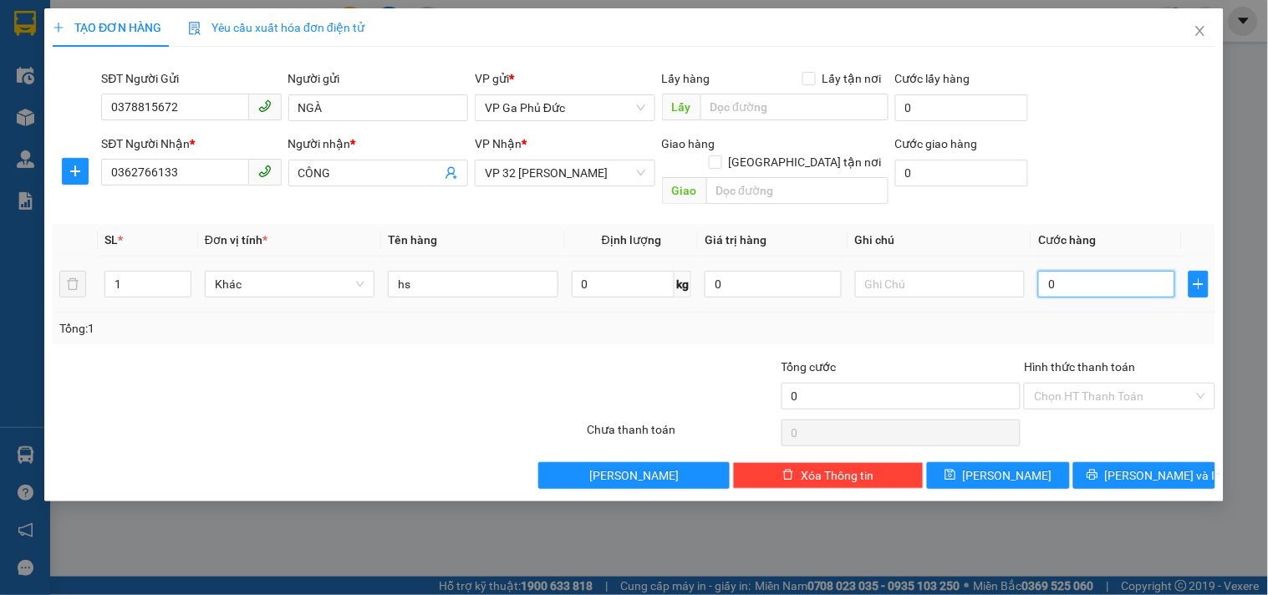
type input "3"
type input "30"
type input "30.000"
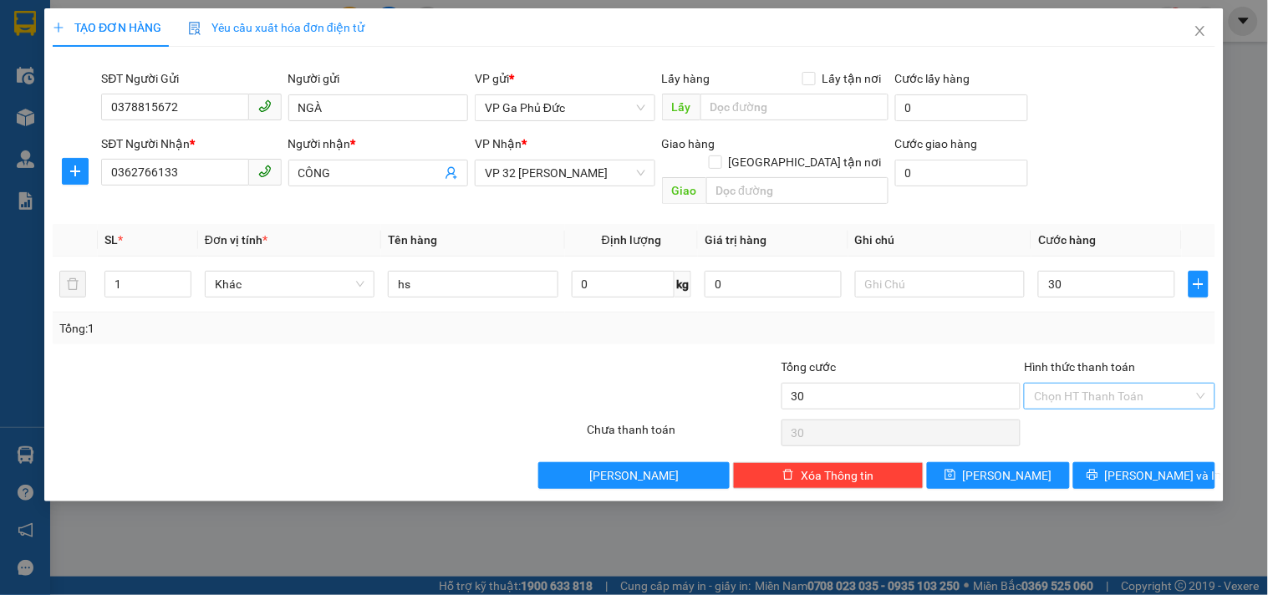
type input "30.000"
click at [1095, 384] on input "Hình thức thanh toán" at bounding box center [1113, 396] width 159 height 25
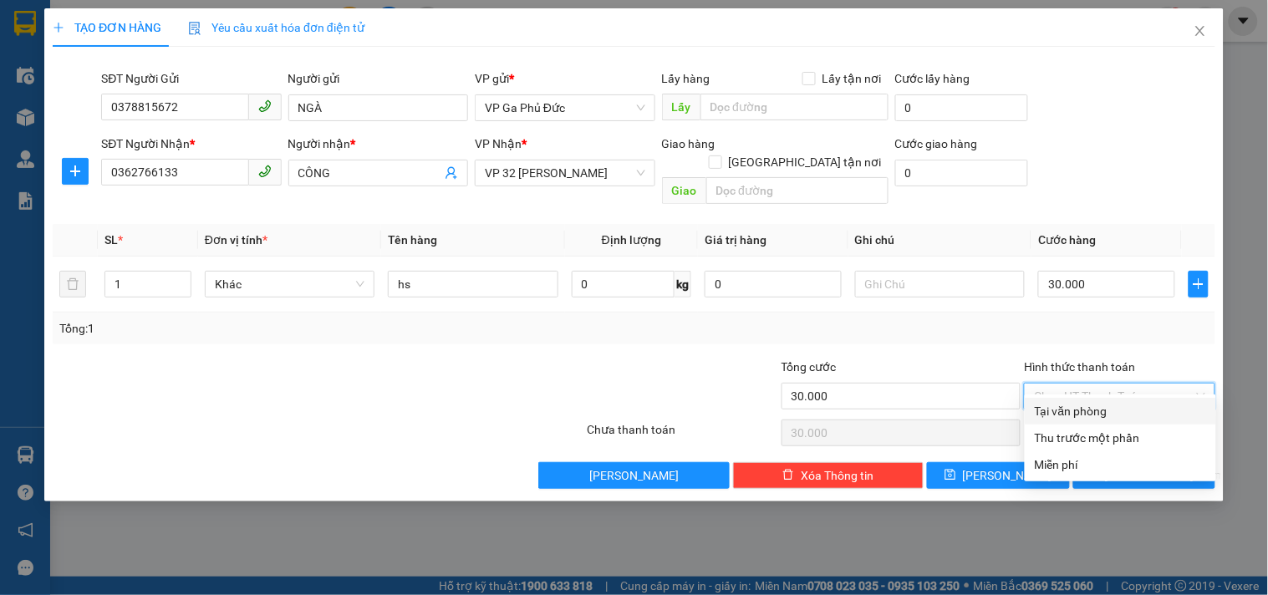
click at [1079, 404] on div "Tại văn phòng" at bounding box center [1120, 411] width 171 height 18
type input "0"
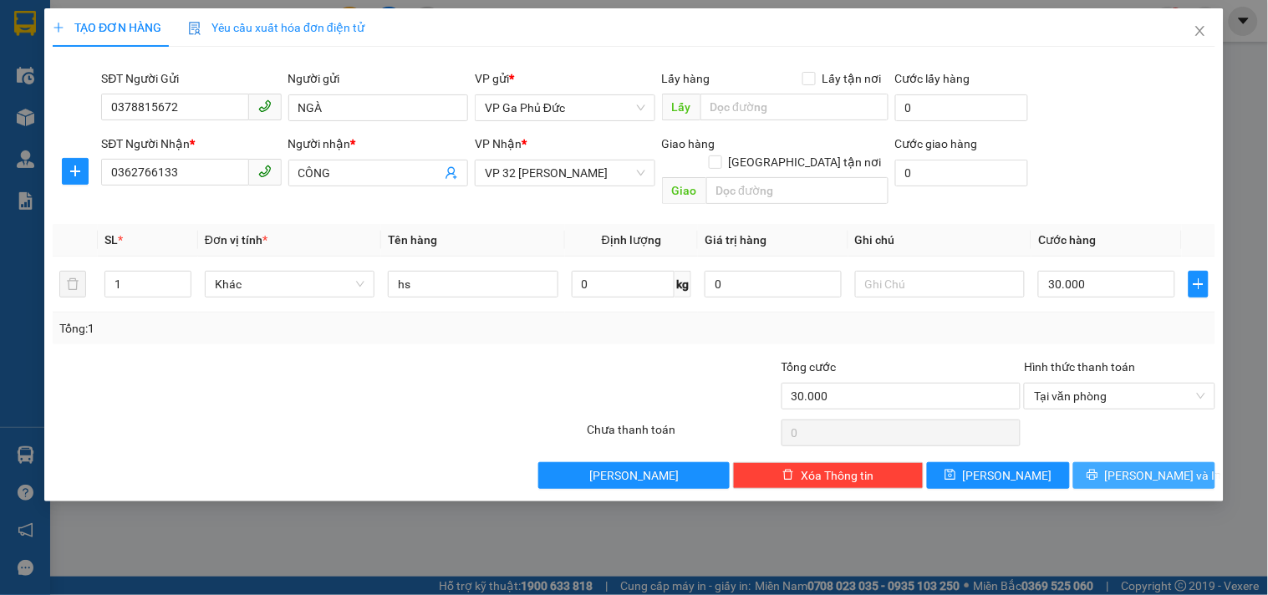
click at [1132, 466] on span "[PERSON_NAME] và In" at bounding box center [1163, 475] width 117 height 18
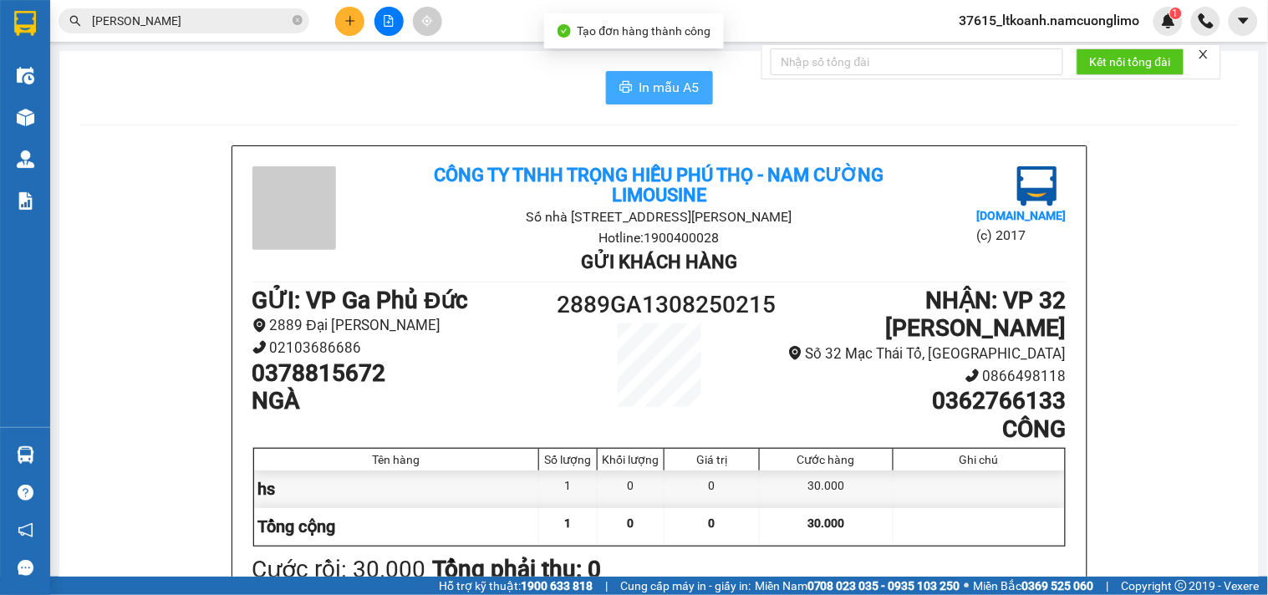
click at [611, 84] on button "In mẫu A5" at bounding box center [659, 87] width 107 height 33
